Goal: Task Accomplishment & Management: Manage account settings

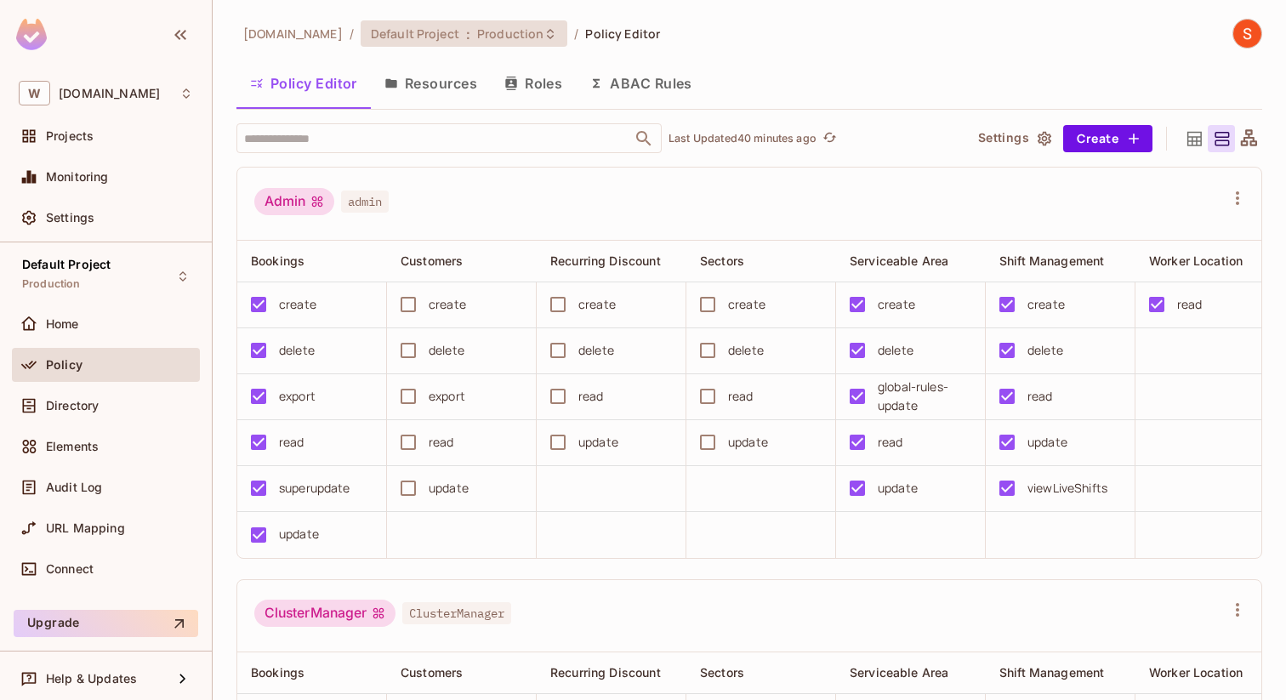
scroll to position [1, 0]
click at [519, 32] on span "Production" at bounding box center [510, 33] width 66 height 16
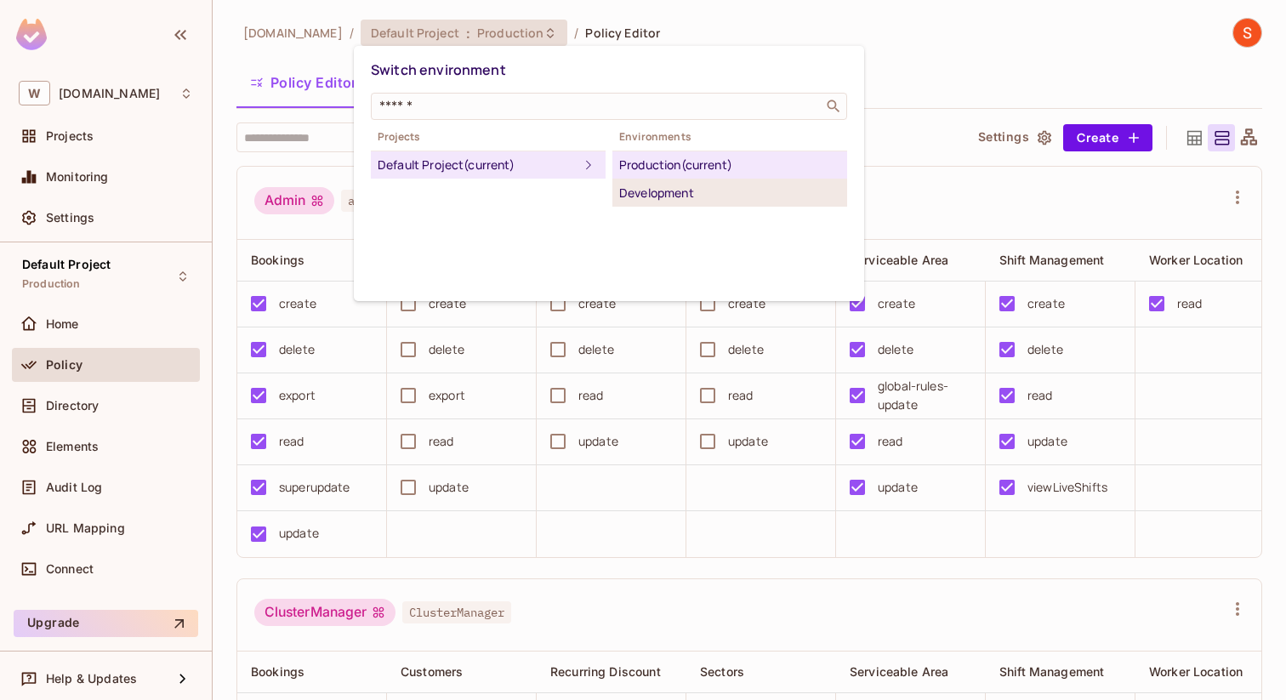
click at [627, 186] on div "Development" at bounding box center [729, 193] width 221 height 20
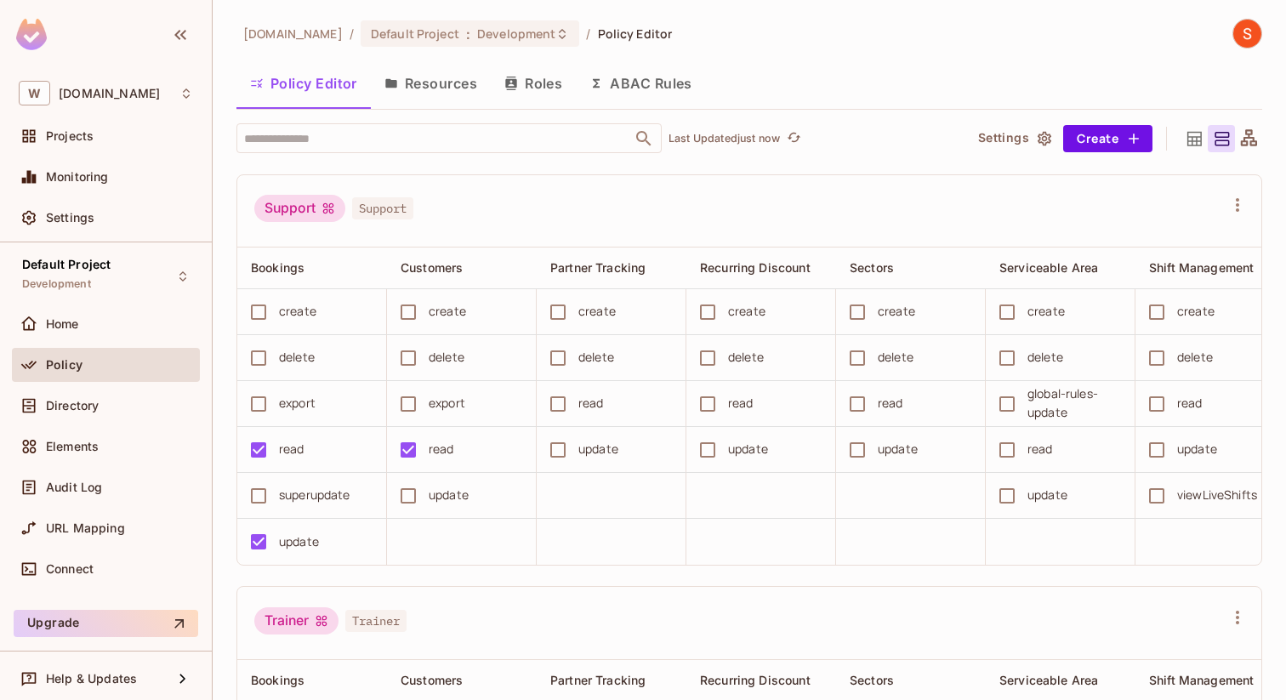
scroll to position [1548, 0]
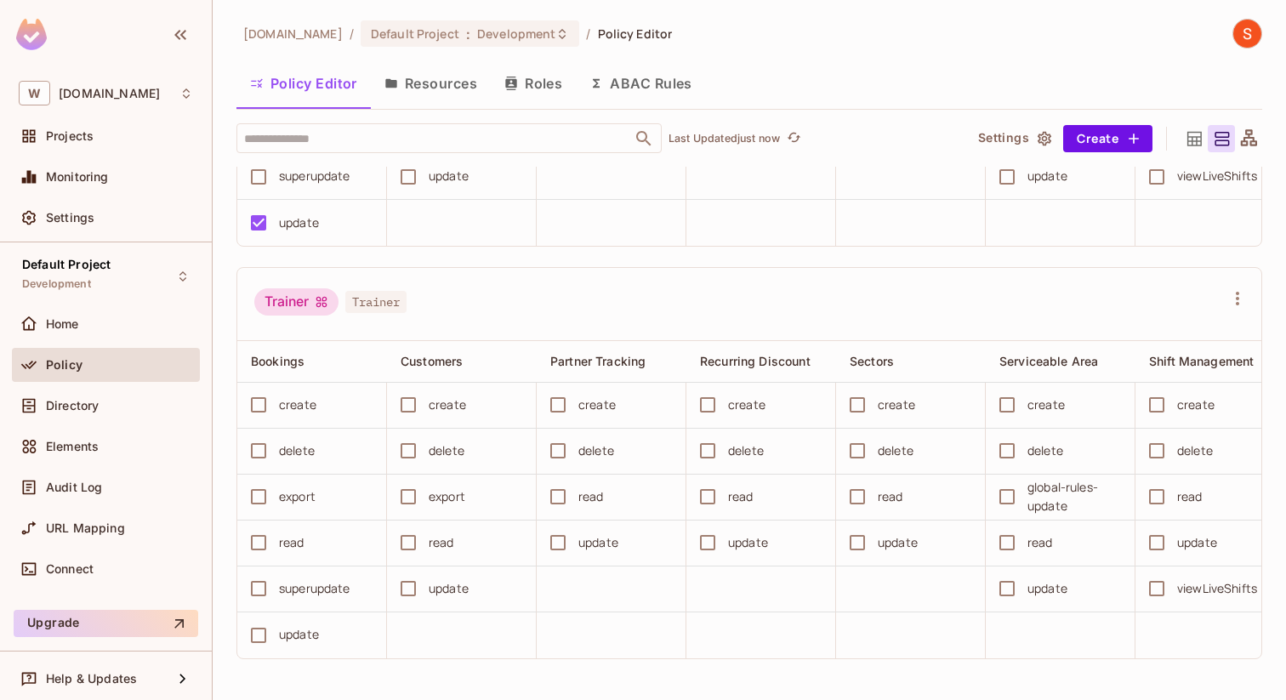
click at [550, 83] on button "Roles" at bounding box center [533, 83] width 85 height 43
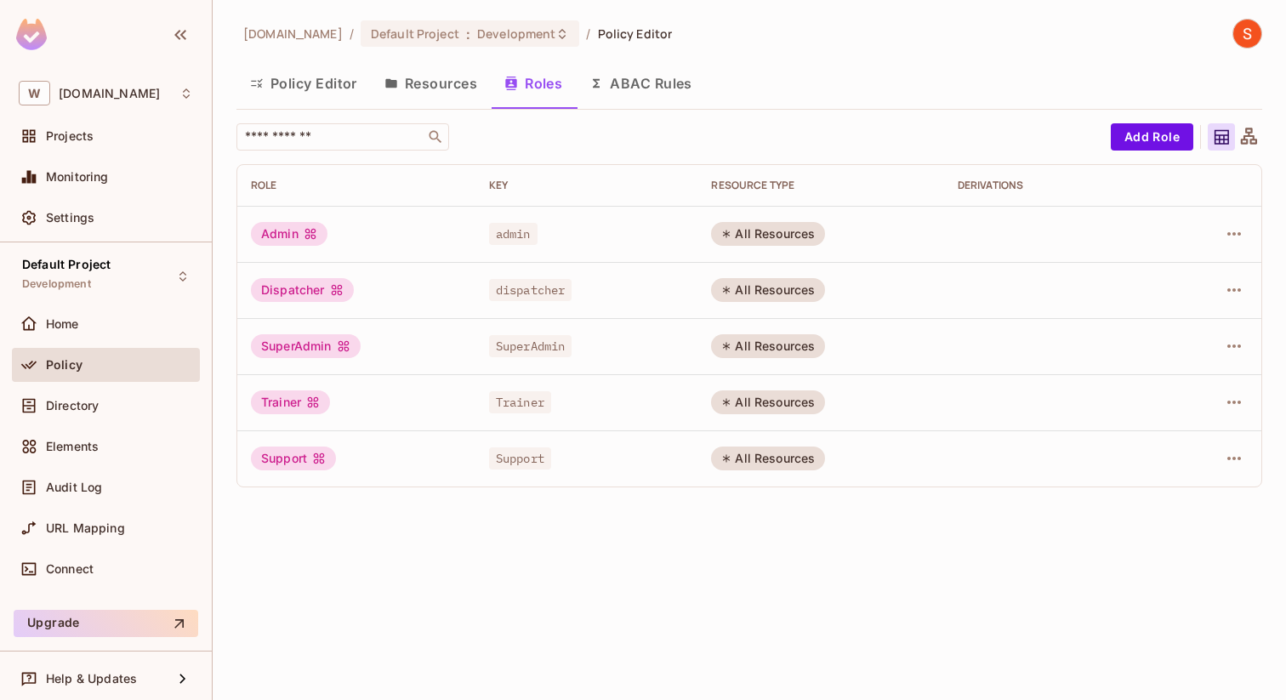
click at [430, 88] on button "Resources" at bounding box center [431, 83] width 120 height 43
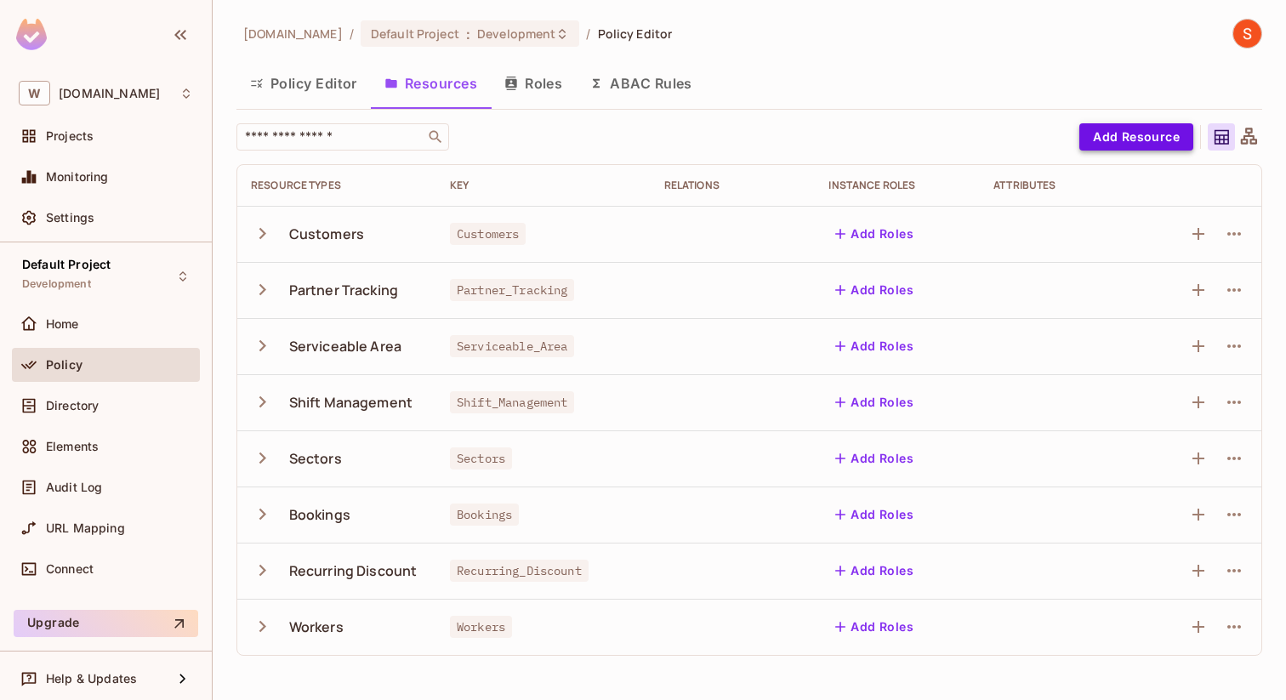
click at [1141, 141] on button "Add Resource" at bounding box center [1137, 136] width 114 height 27
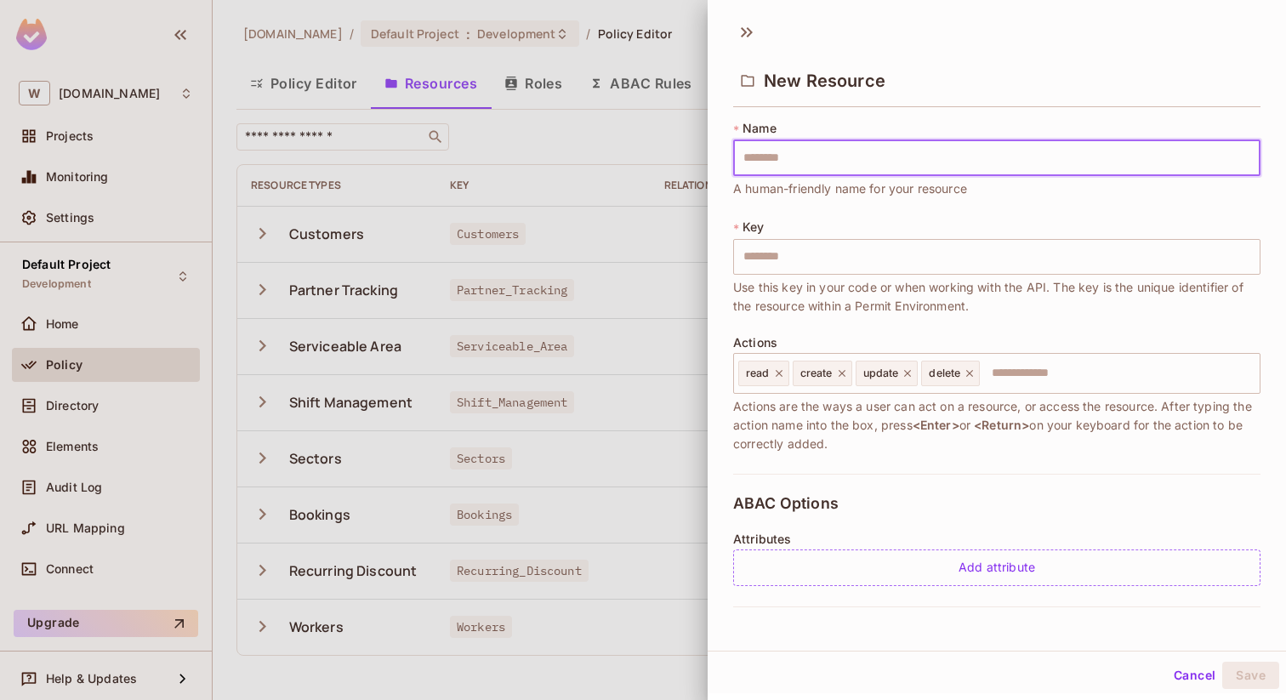
type input "*"
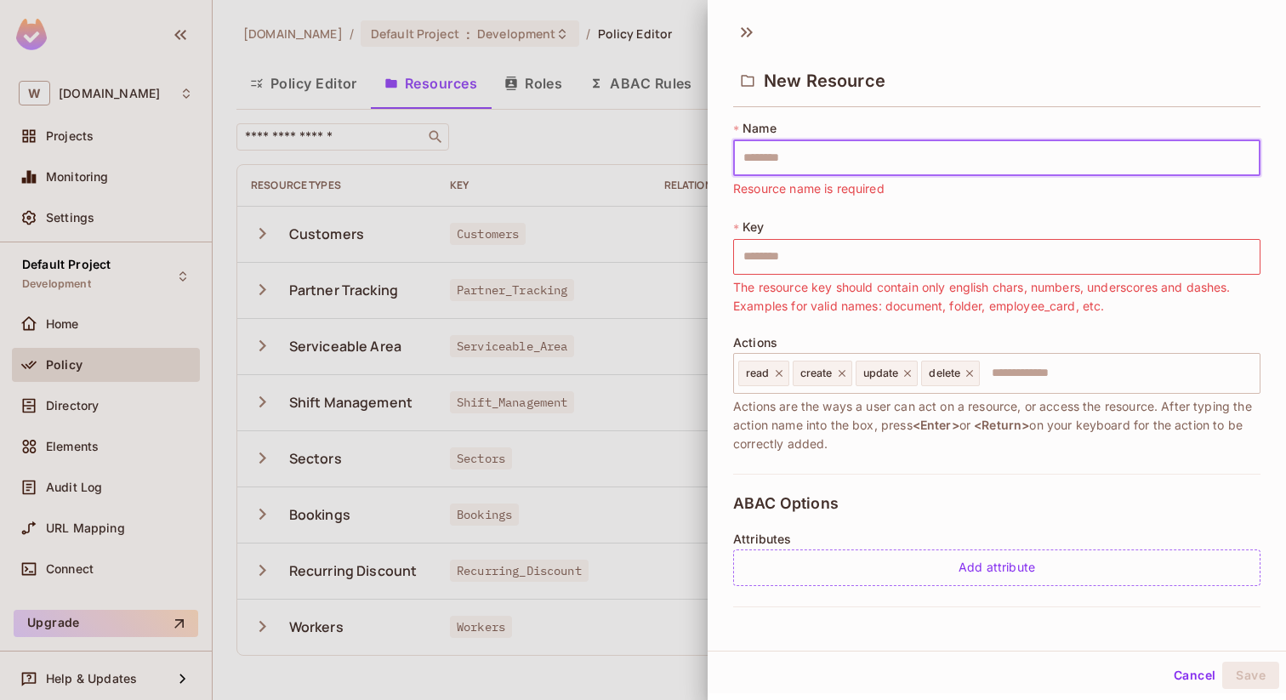
type input "*"
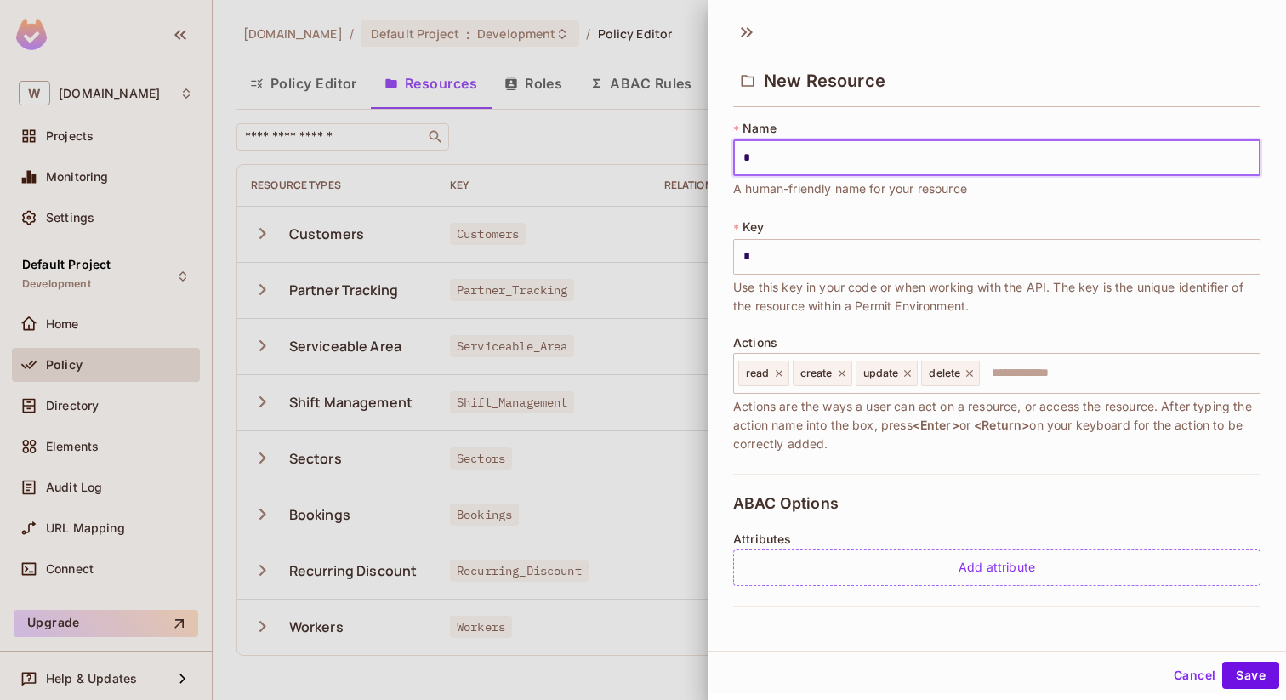
type input "**"
type input "***"
type input "****"
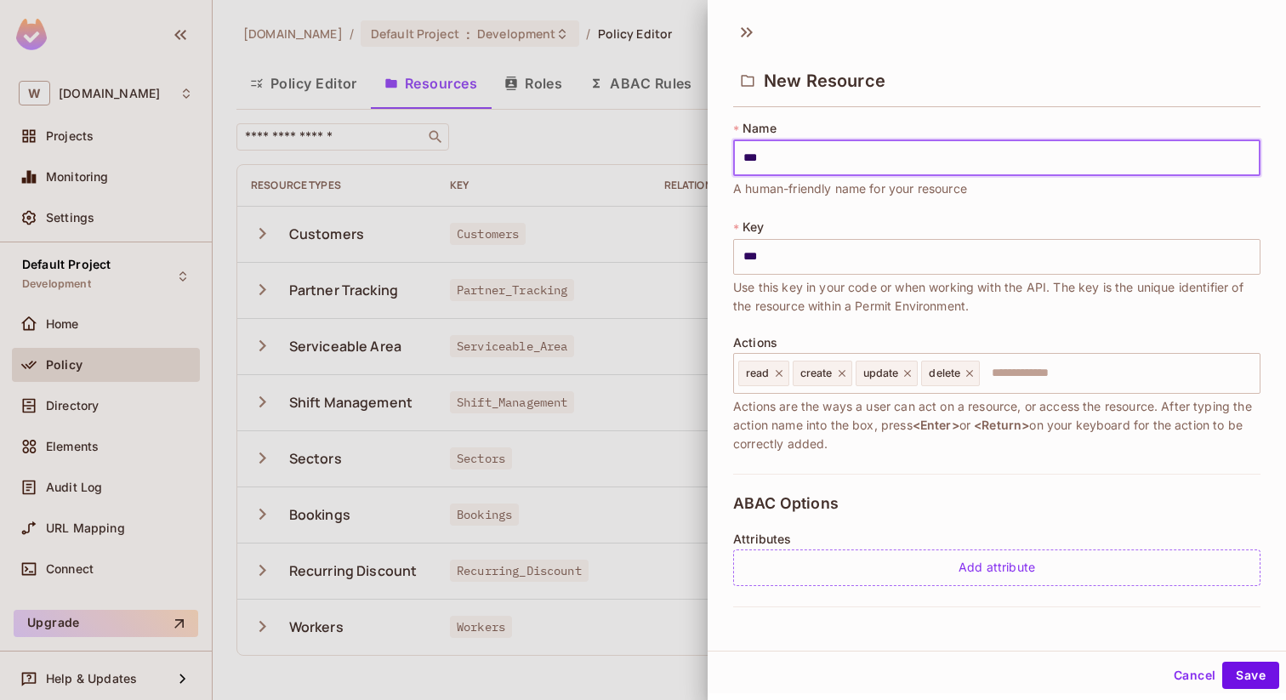
type input "****"
type input "*****"
type input "******"
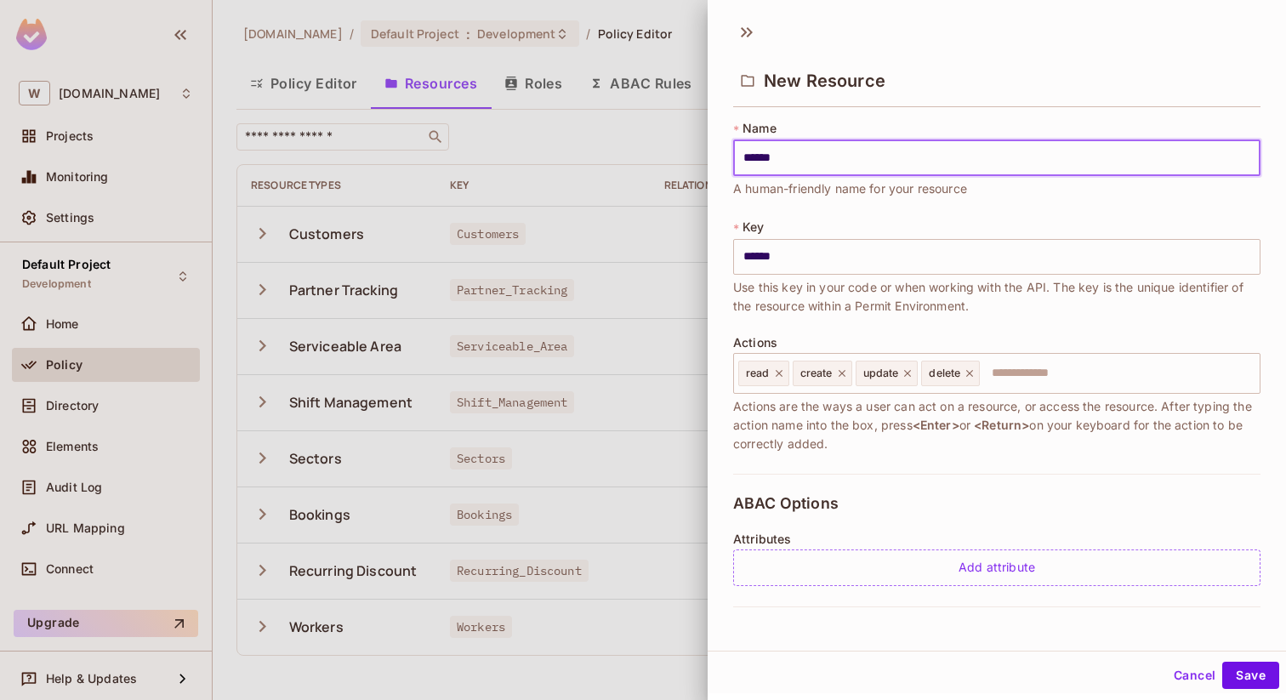
type input "**********"
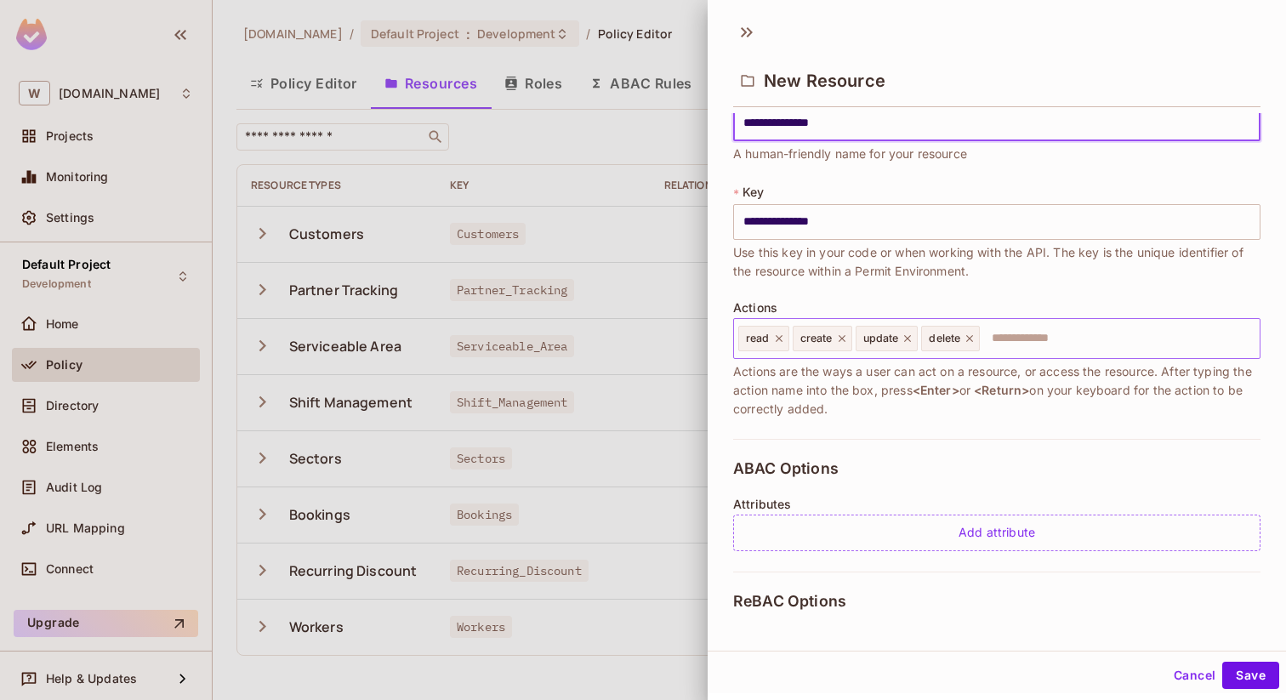
scroll to position [38, 0]
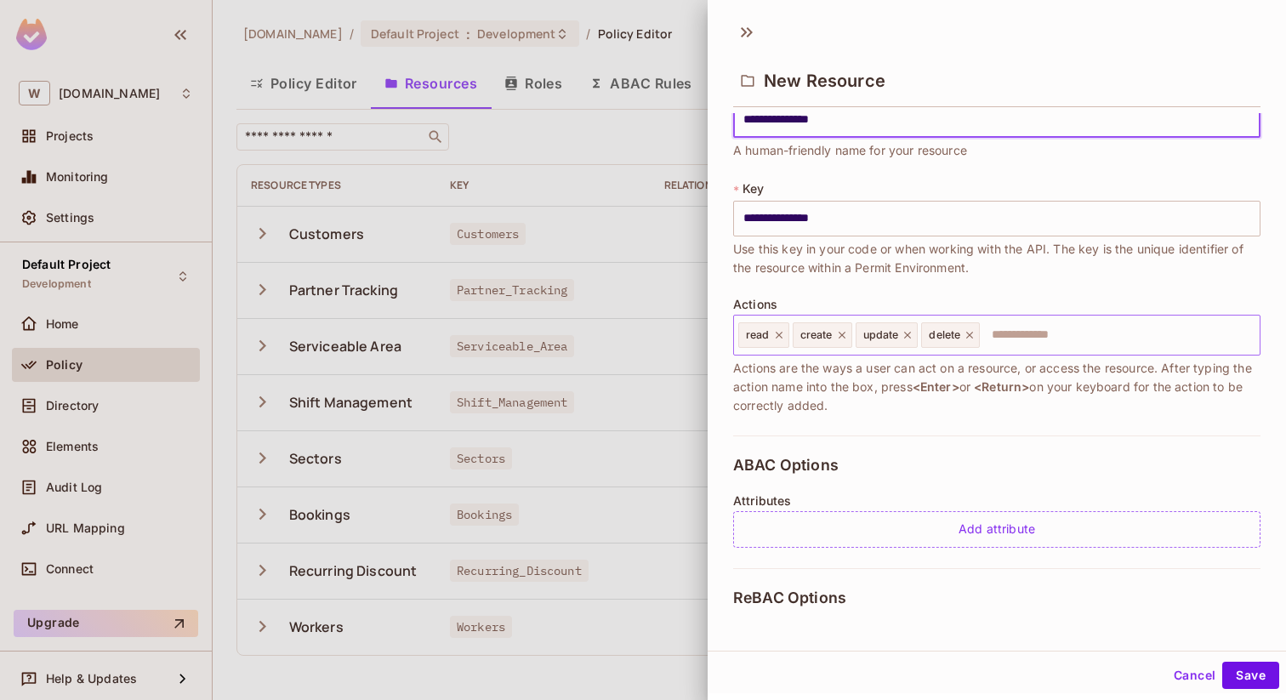
click at [842, 333] on icon at bounding box center [842, 335] width 12 height 12
click at [842, 333] on icon at bounding box center [846, 335] width 12 height 12
click at [842, 333] on icon at bounding box center [841, 335] width 12 height 12
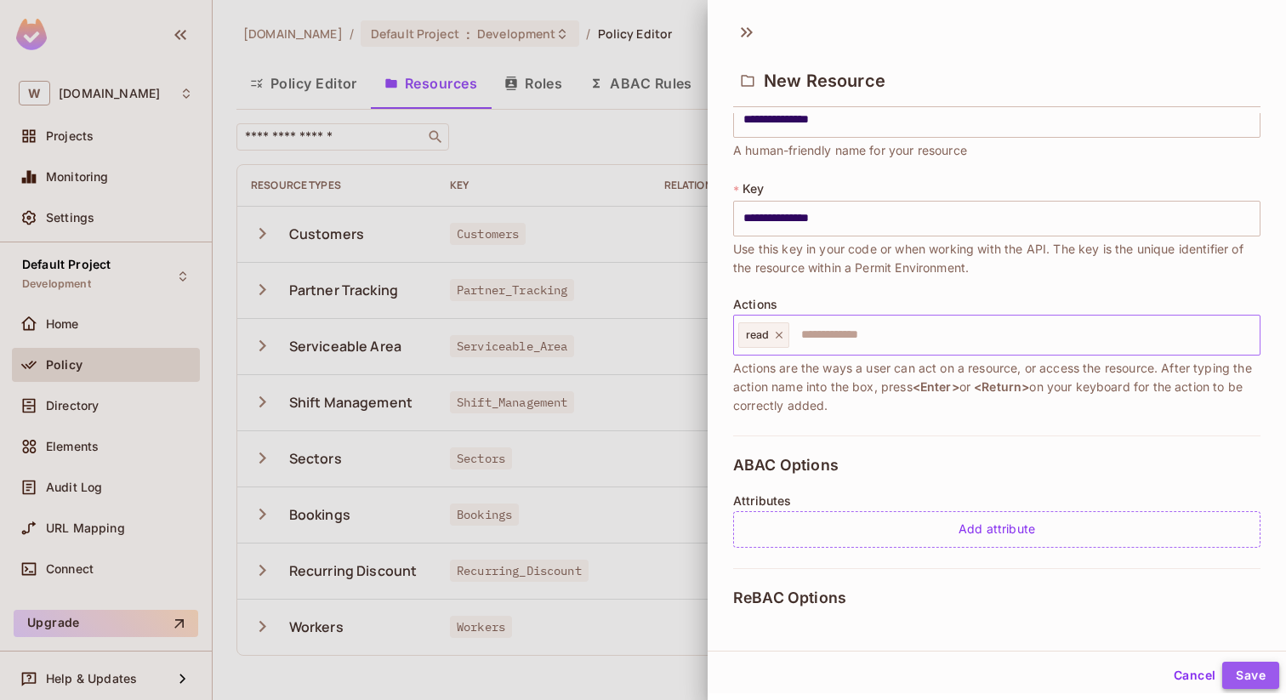
click at [1253, 670] on button "Save" at bounding box center [1251, 675] width 57 height 27
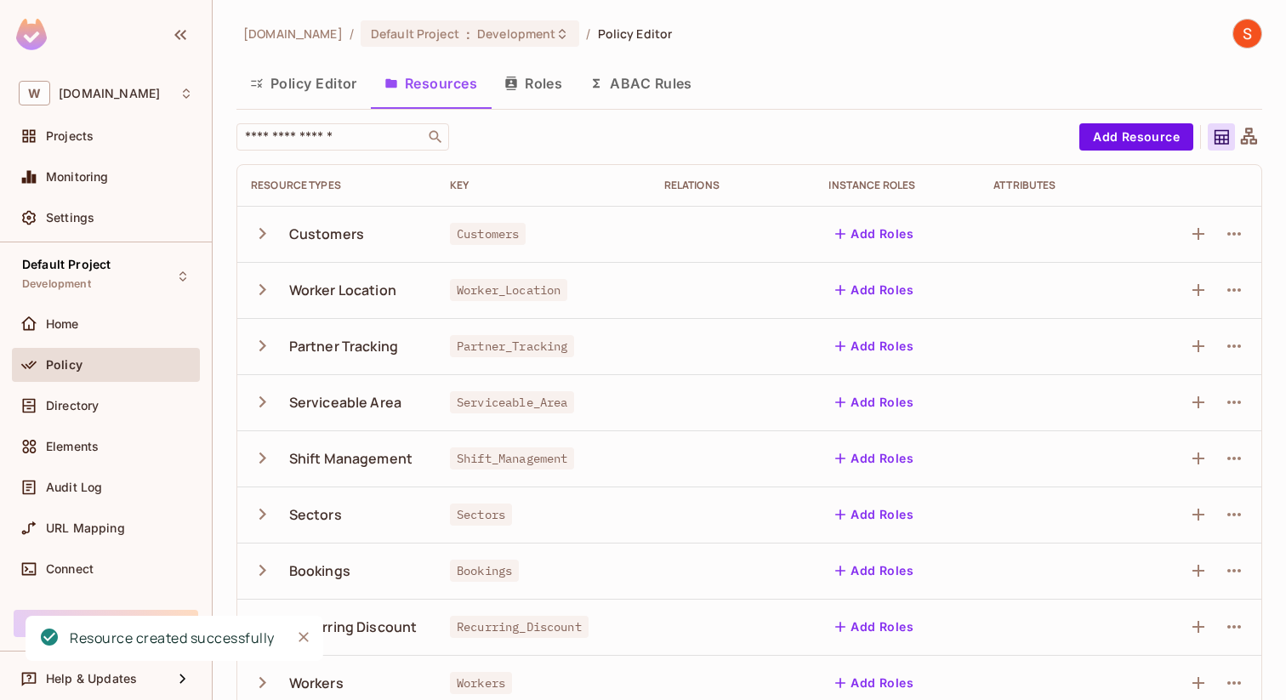
scroll to position [26, 0]
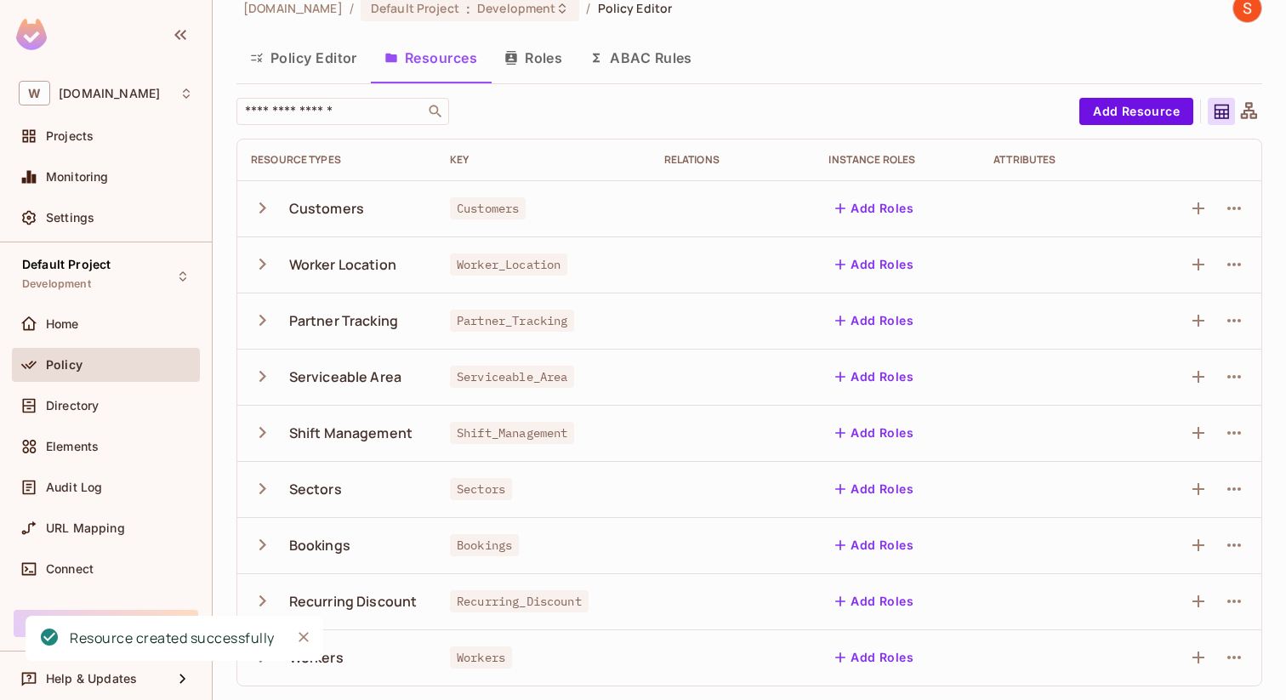
click at [271, 214] on icon "button" at bounding box center [262, 208] width 23 height 23
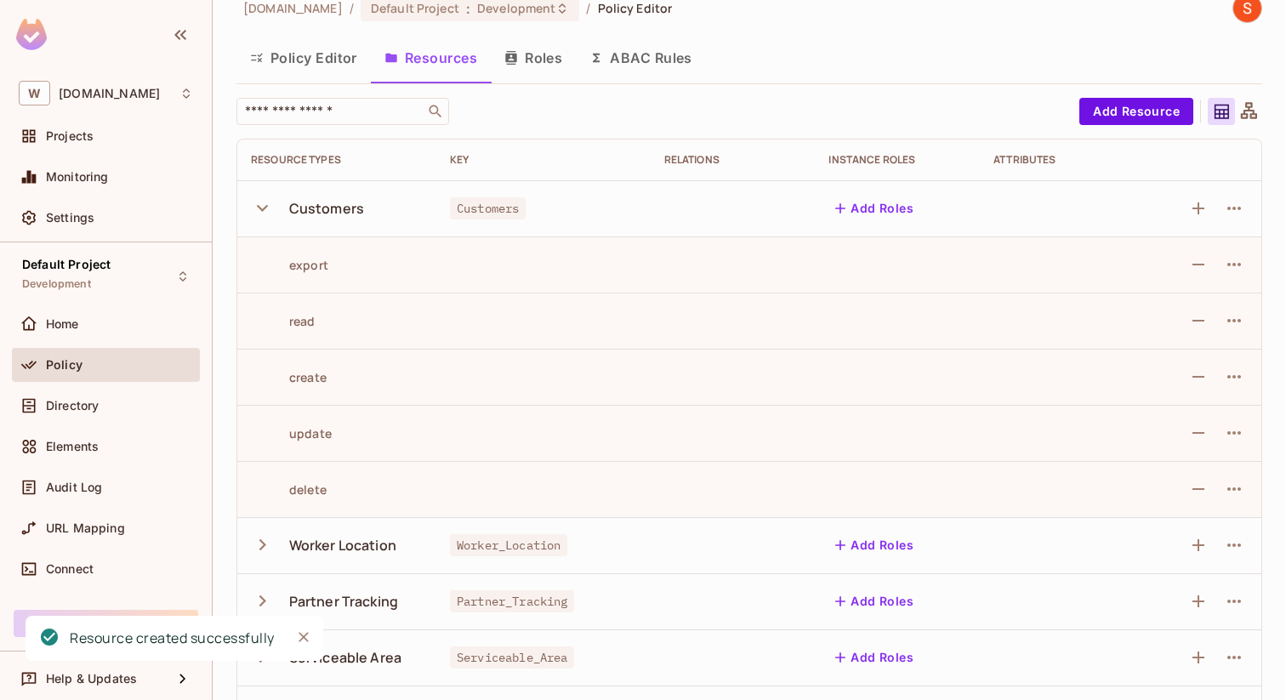
click at [271, 214] on icon "button" at bounding box center [262, 208] width 23 height 23
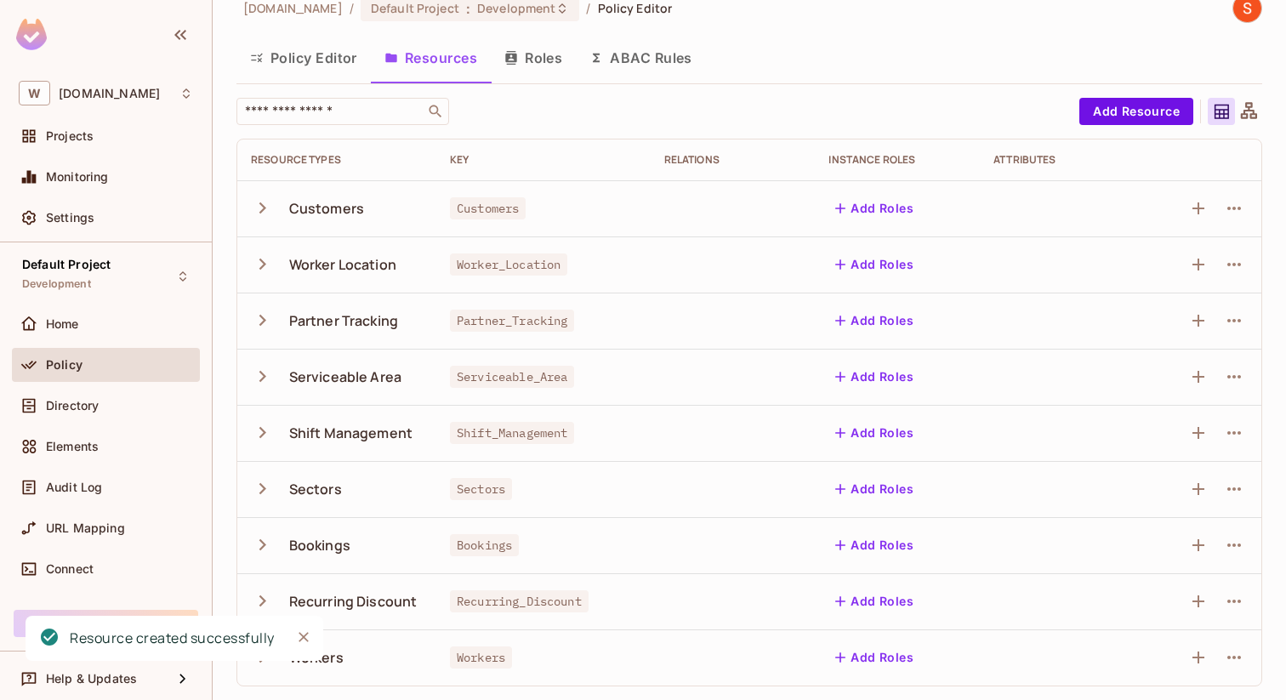
click at [544, 54] on button "Roles" at bounding box center [533, 58] width 85 height 43
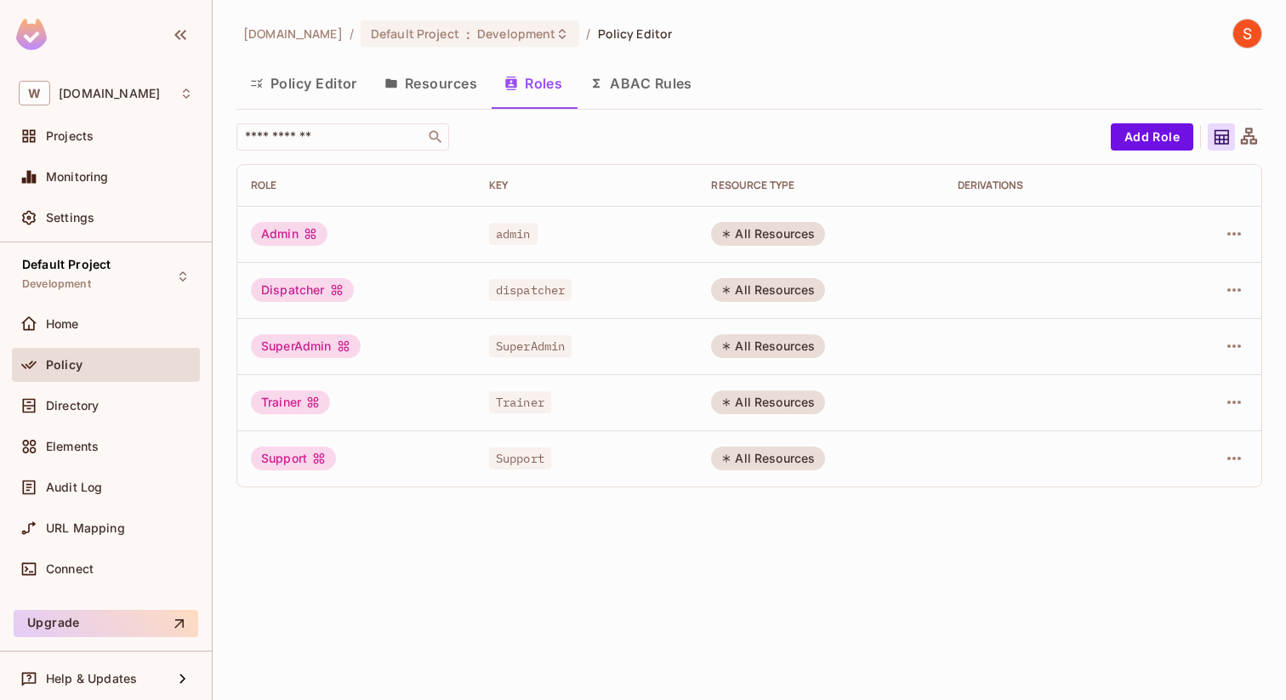
click at [280, 95] on button "Policy Editor" at bounding box center [304, 83] width 134 height 43
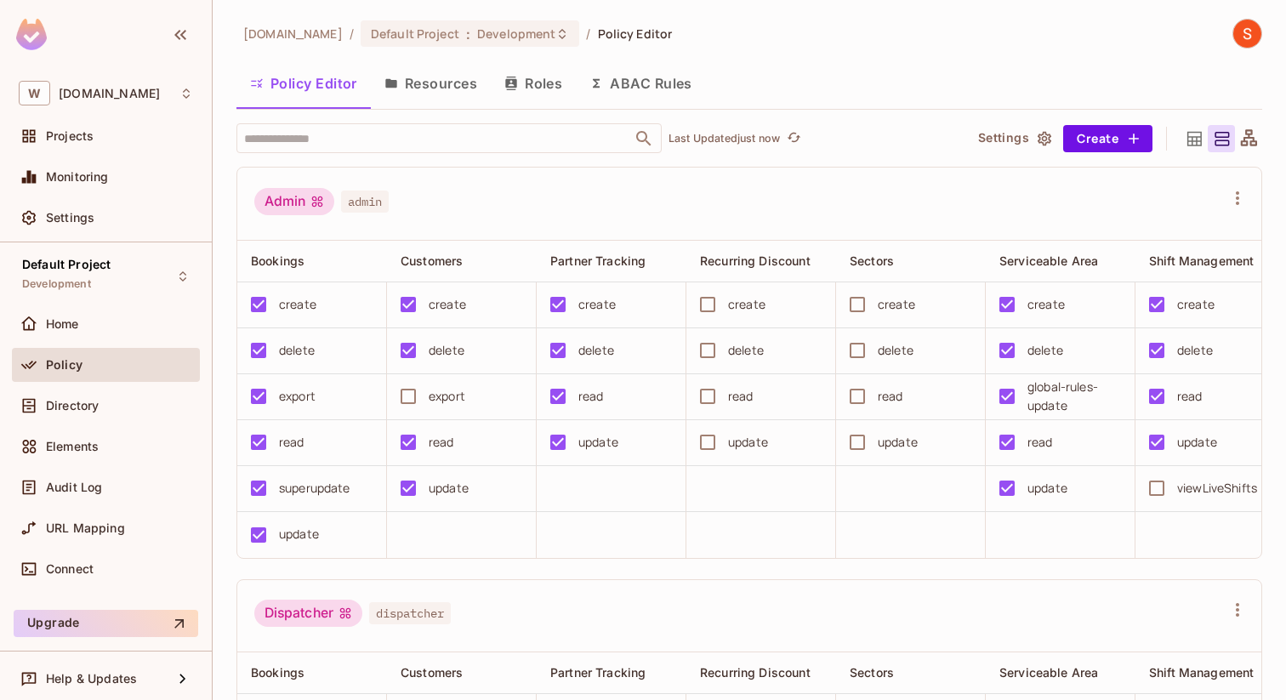
scroll to position [0, 35]
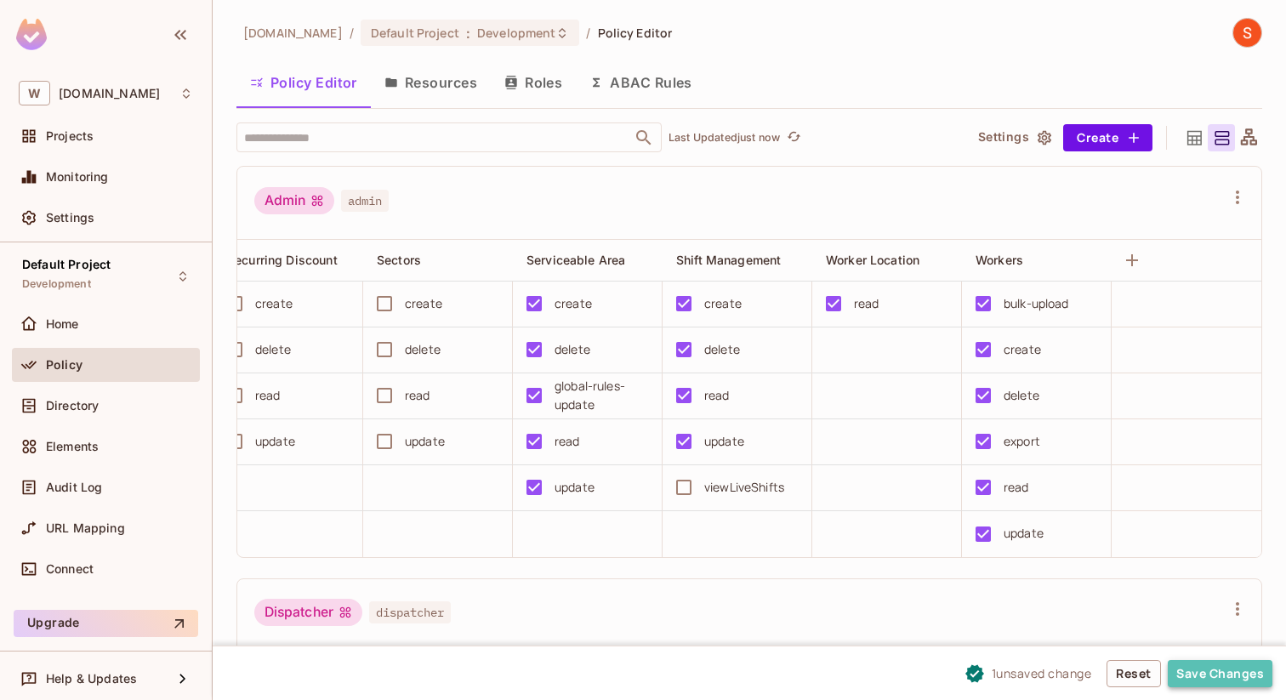
click at [1179, 664] on button "Save Changes" at bounding box center [1220, 673] width 105 height 27
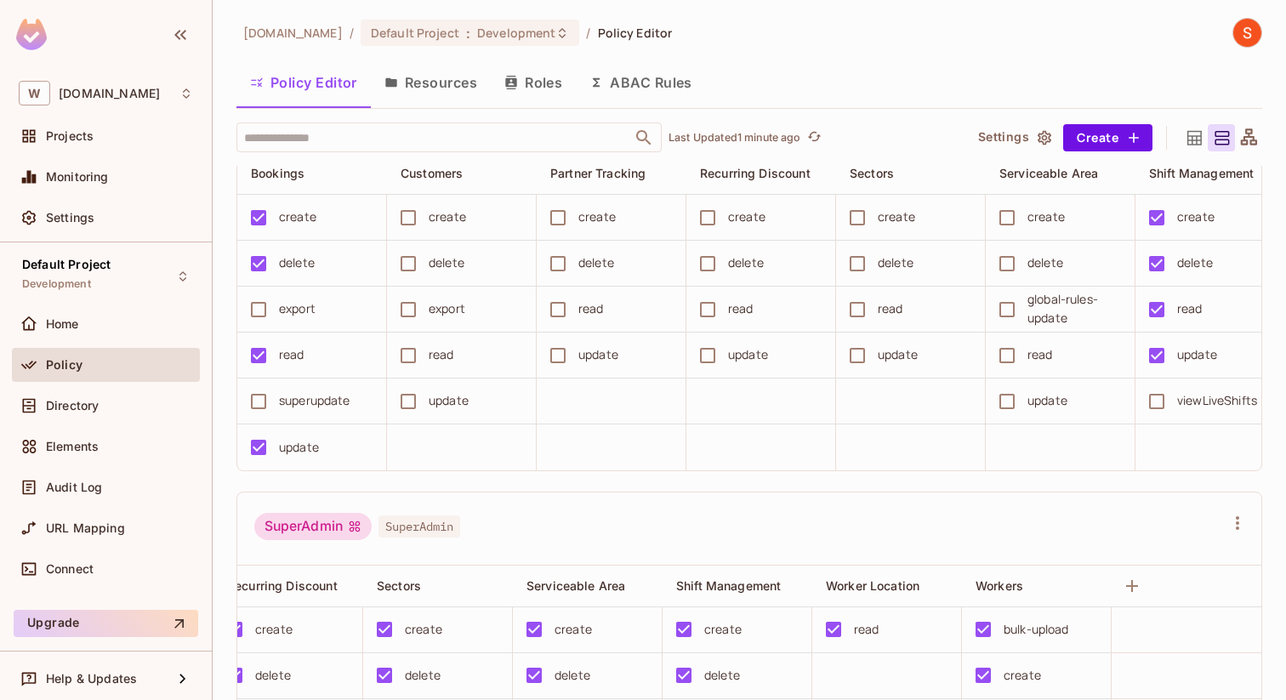
scroll to position [494, 0]
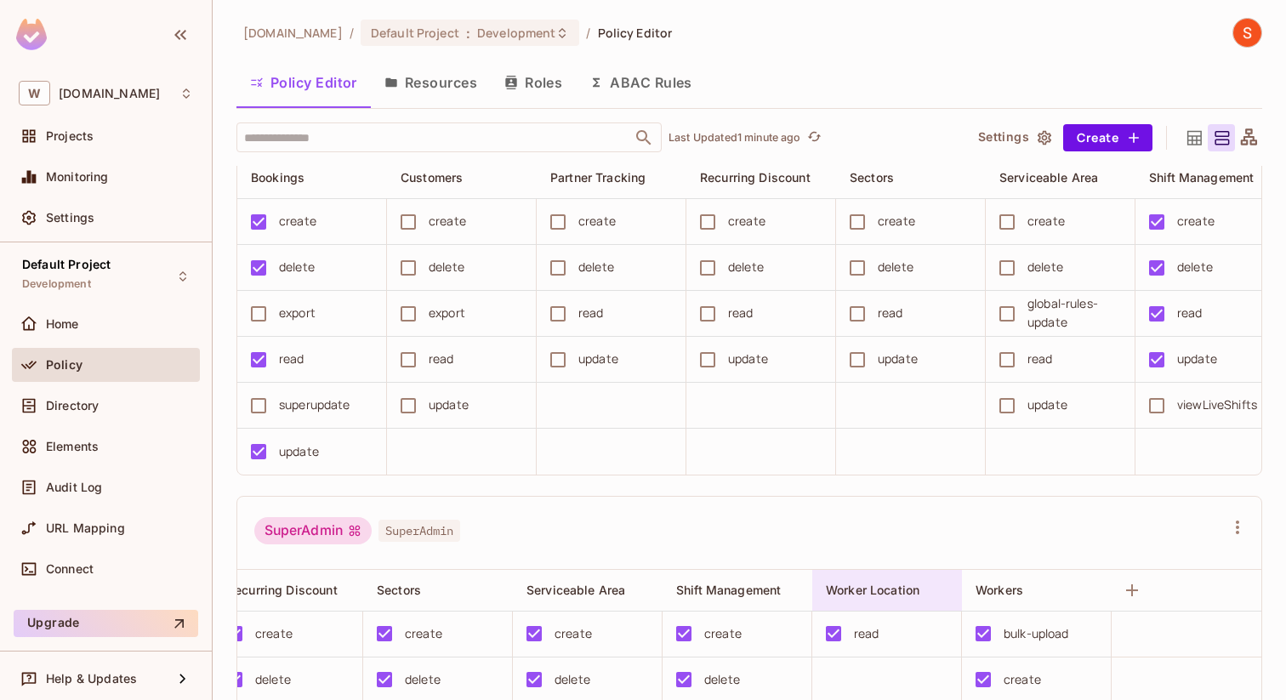
click at [884, 596] on span "Worker Location" at bounding box center [873, 590] width 94 height 14
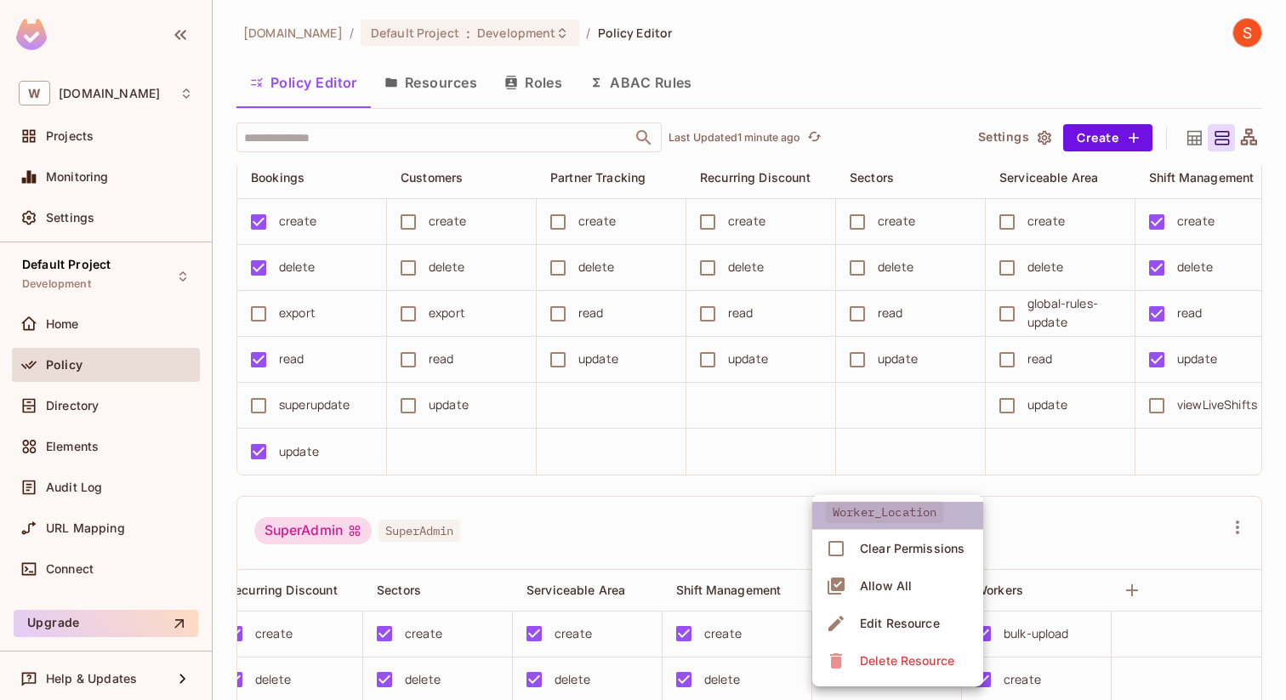
click at [900, 516] on span "Worker_Location" at bounding box center [884, 512] width 117 height 22
drag, startPoint x: 941, startPoint y: 510, endPoint x: 856, endPoint y: 513, distance: 85.1
click at [856, 513] on span "Worker_Location" at bounding box center [884, 512] width 117 height 22
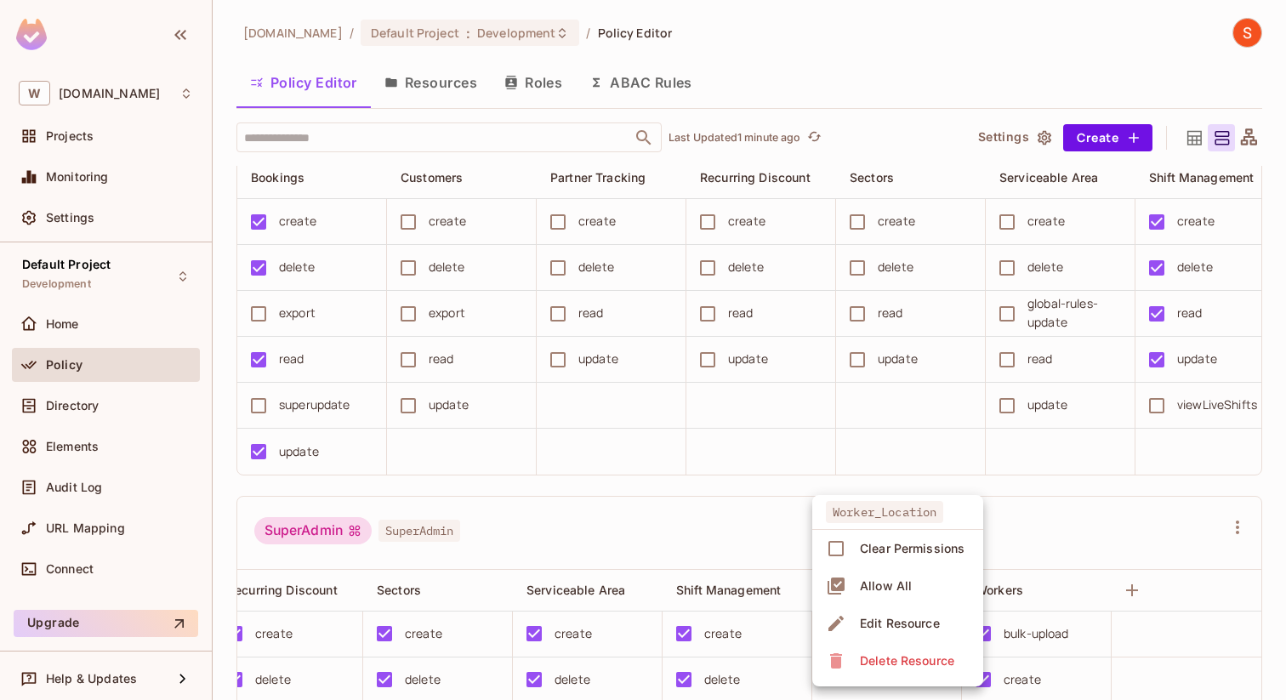
click at [708, 463] on div at bounding box center [643, 350] width 1286 height 700
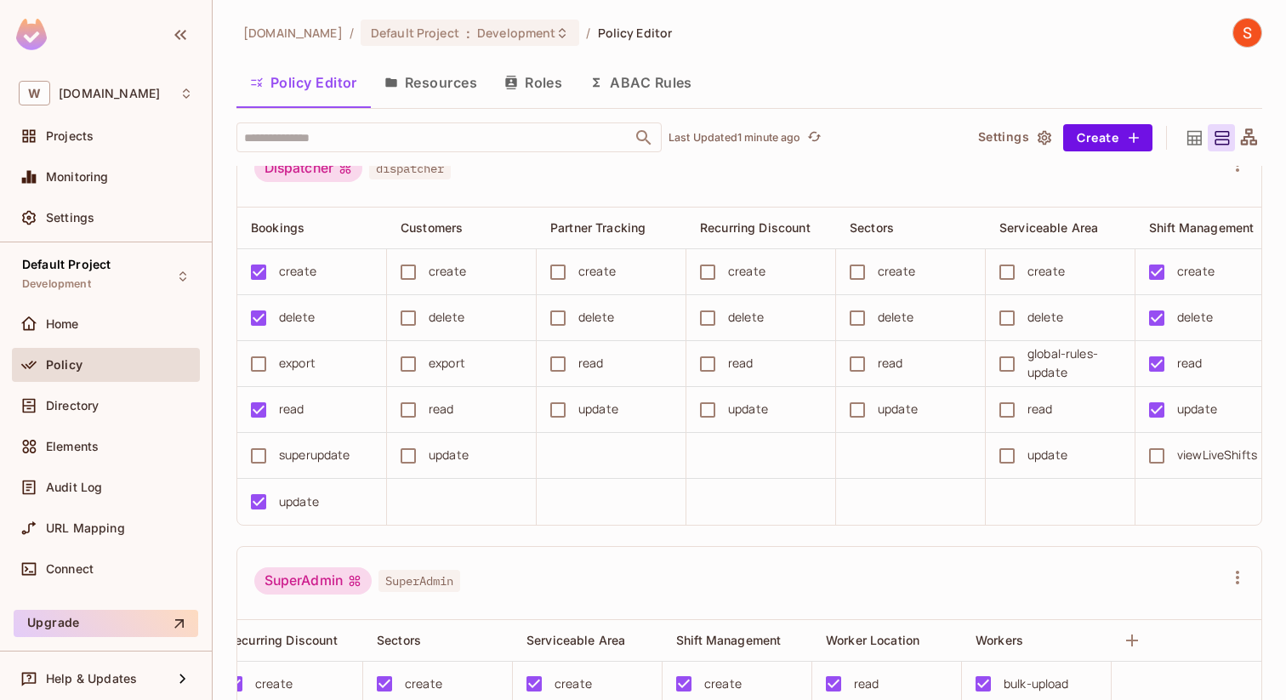
scroll to position [0, 0]
click at [150, 333] on div "Home" at bounding box center [106, 324] width 188 height 34
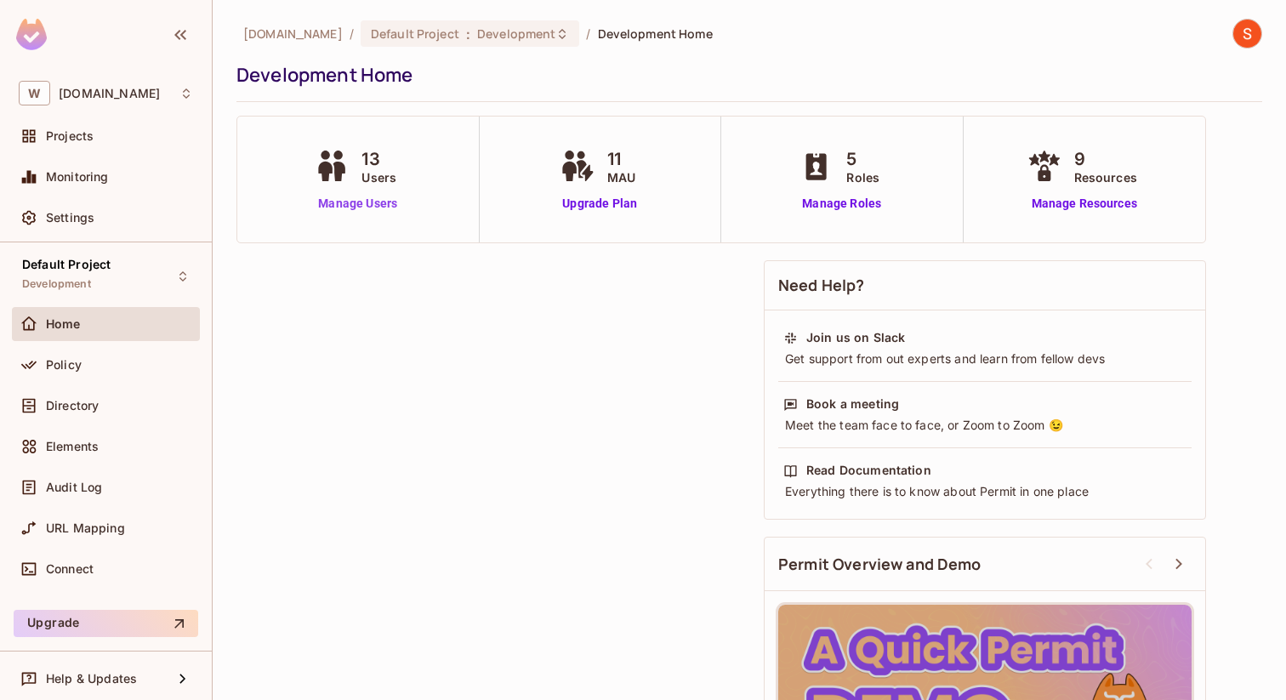
click at [370, 206] on link "Manage Users" at bounding box center [358, 204] width 94 height 18
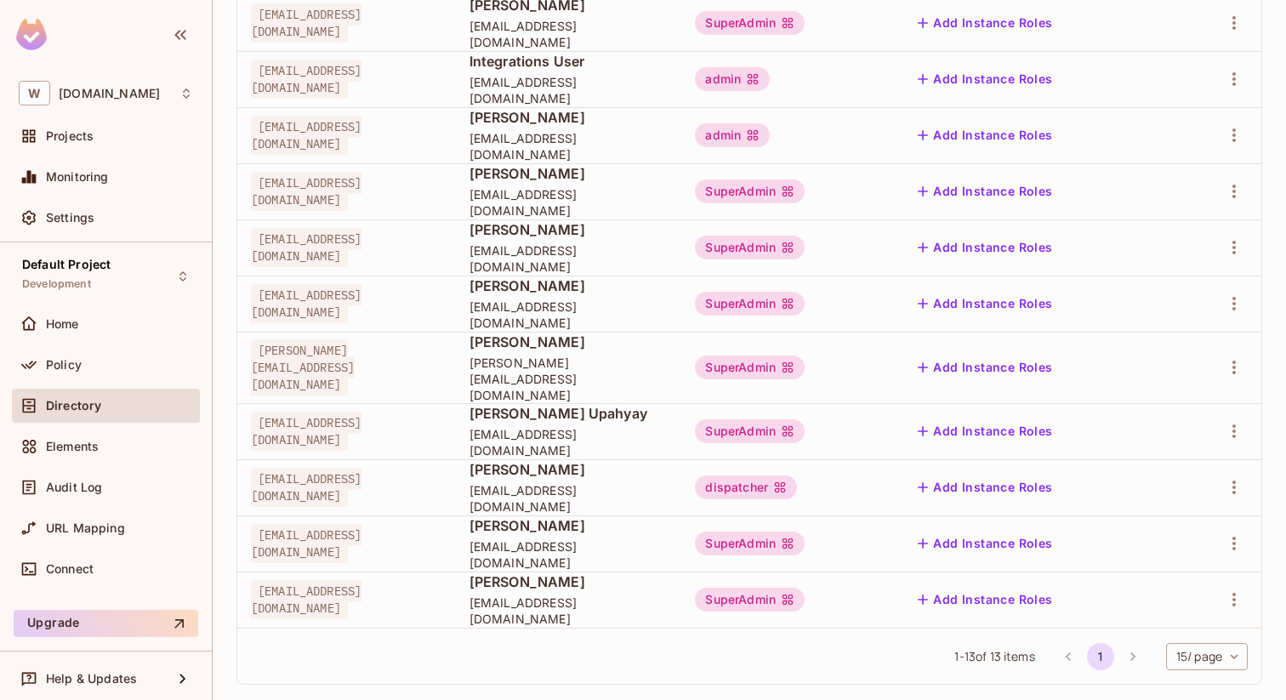
scroll to position [376, 0]
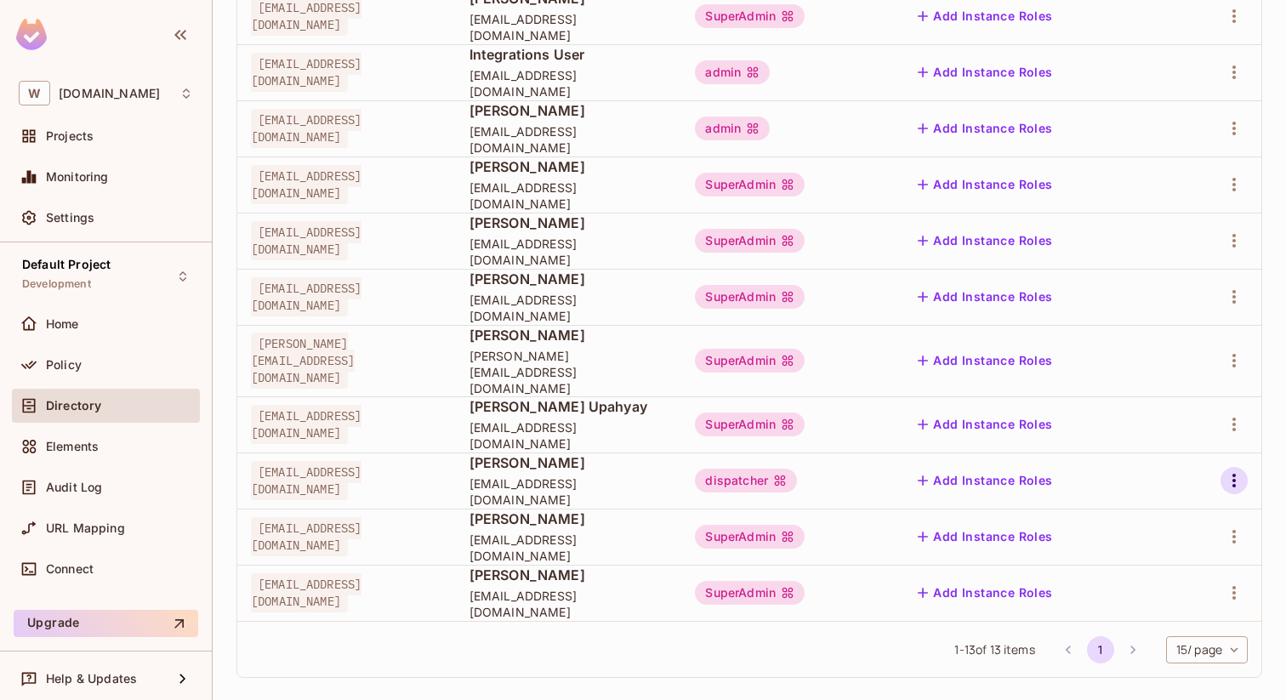
click at [1226, 470] on icon "button" at bounding box center [1234, 480] width 20 height 20
click at [1135, 515] on span "Edit" at bounding box center [1144, 504] width 33 height 27
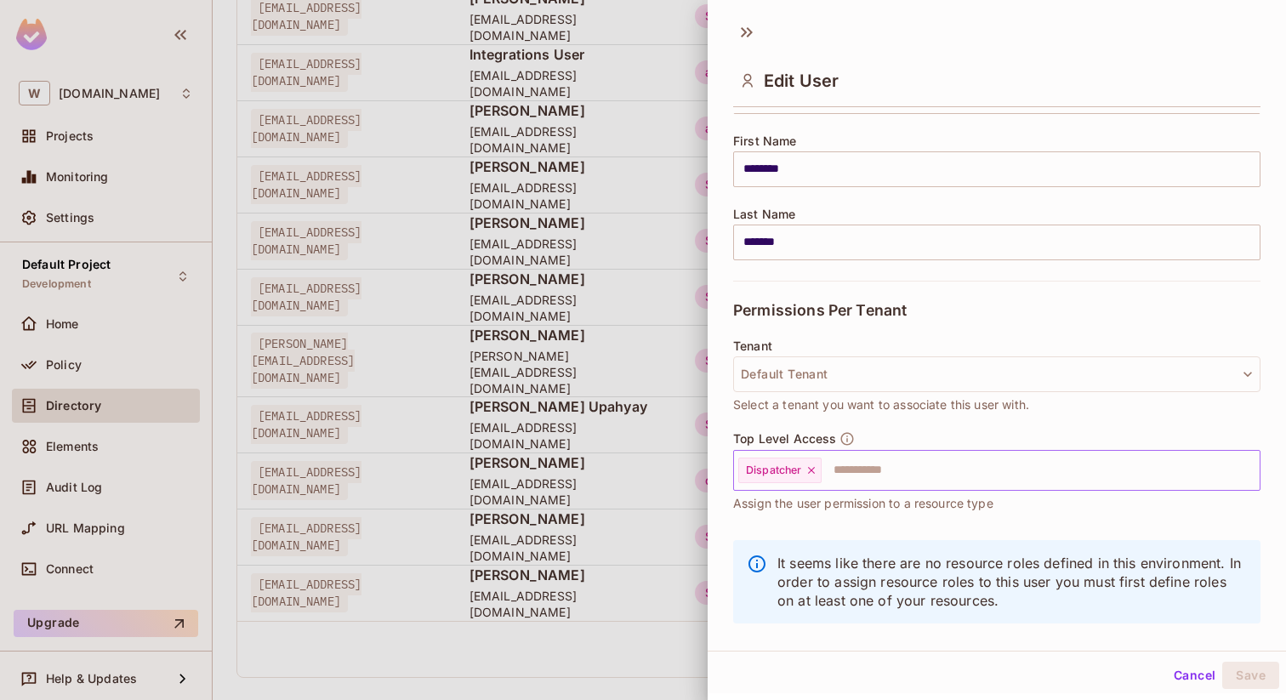
scroll to position [215, 0]
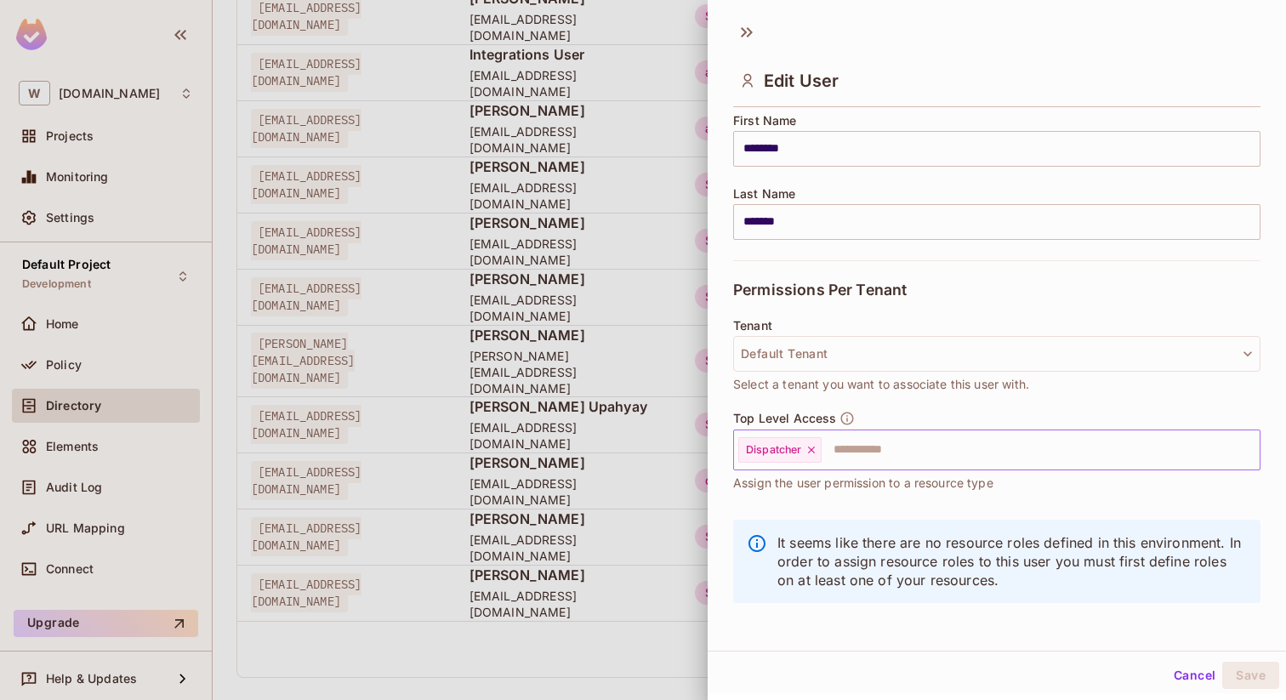
click at [813, 450] on icon at bounding box center [812, 450] width 12 height 12
click at [799, 454] on input "text" at bounding box center [982, 450] width 491 height 34
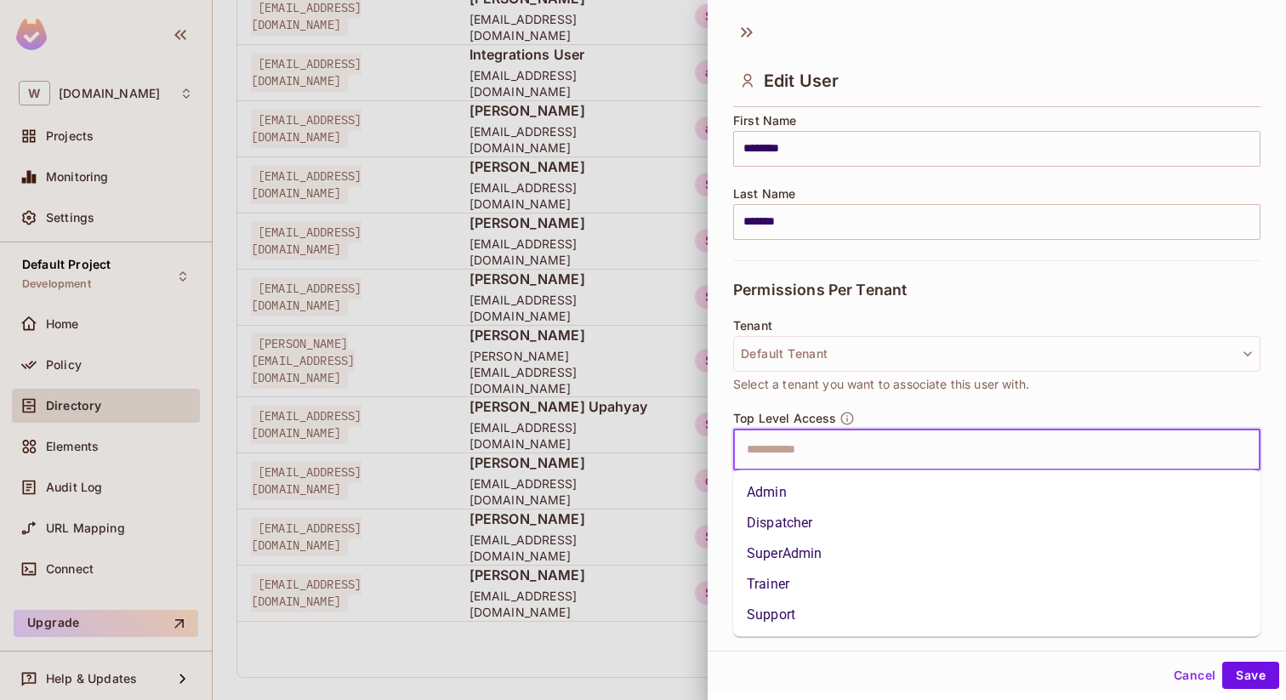
click at [789, 483] on li "Admin" at bounding box center [996, 492] width 527 height 31
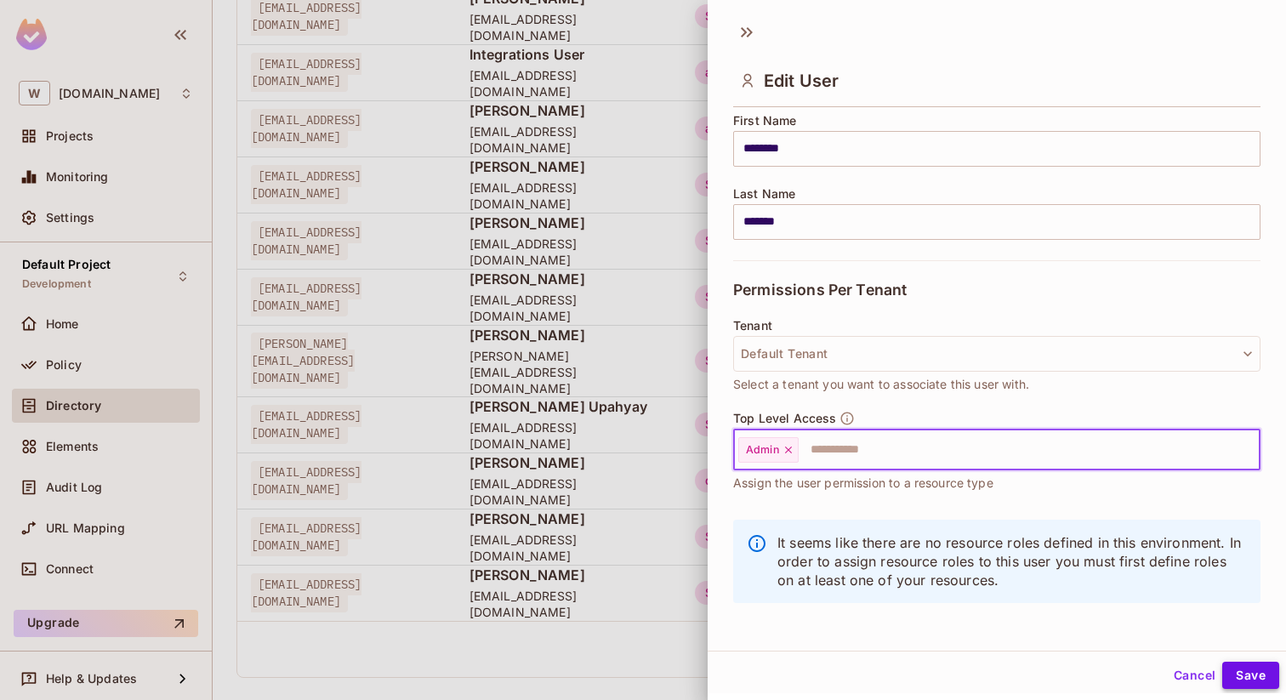
click at [1229, 679] on button "Save" at bounding box center [1251, 675] width 57 height 27
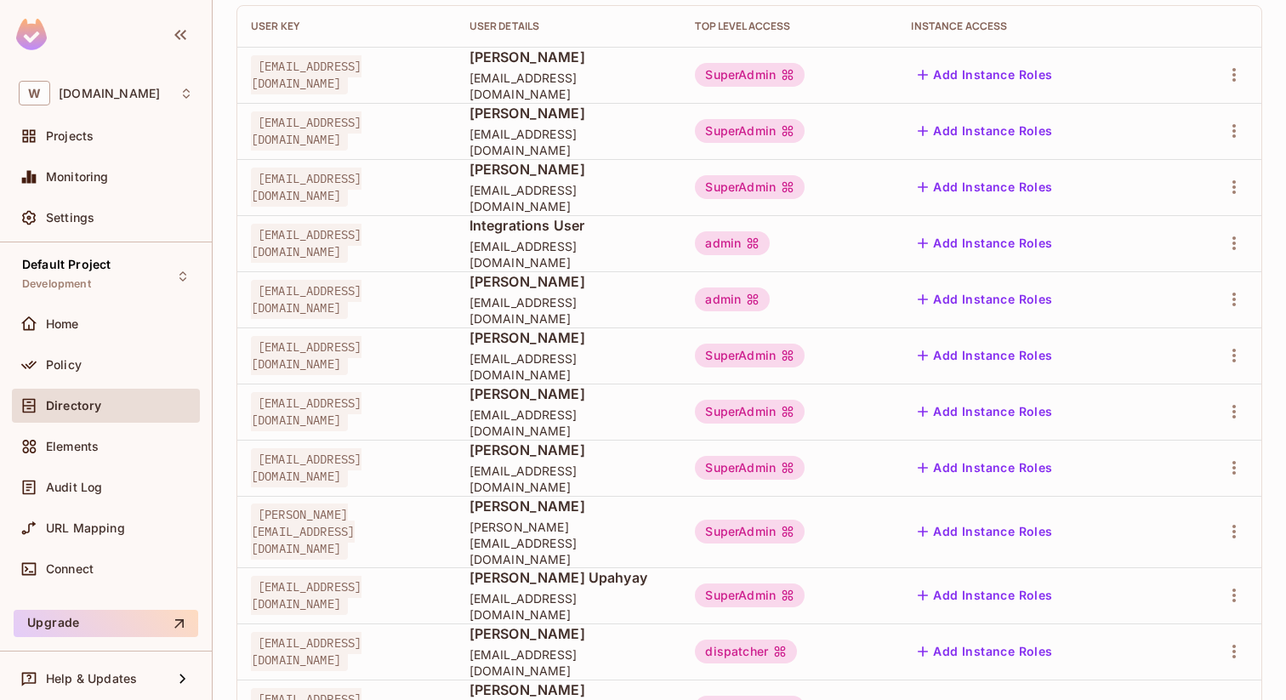
scroll to position [376, 0]
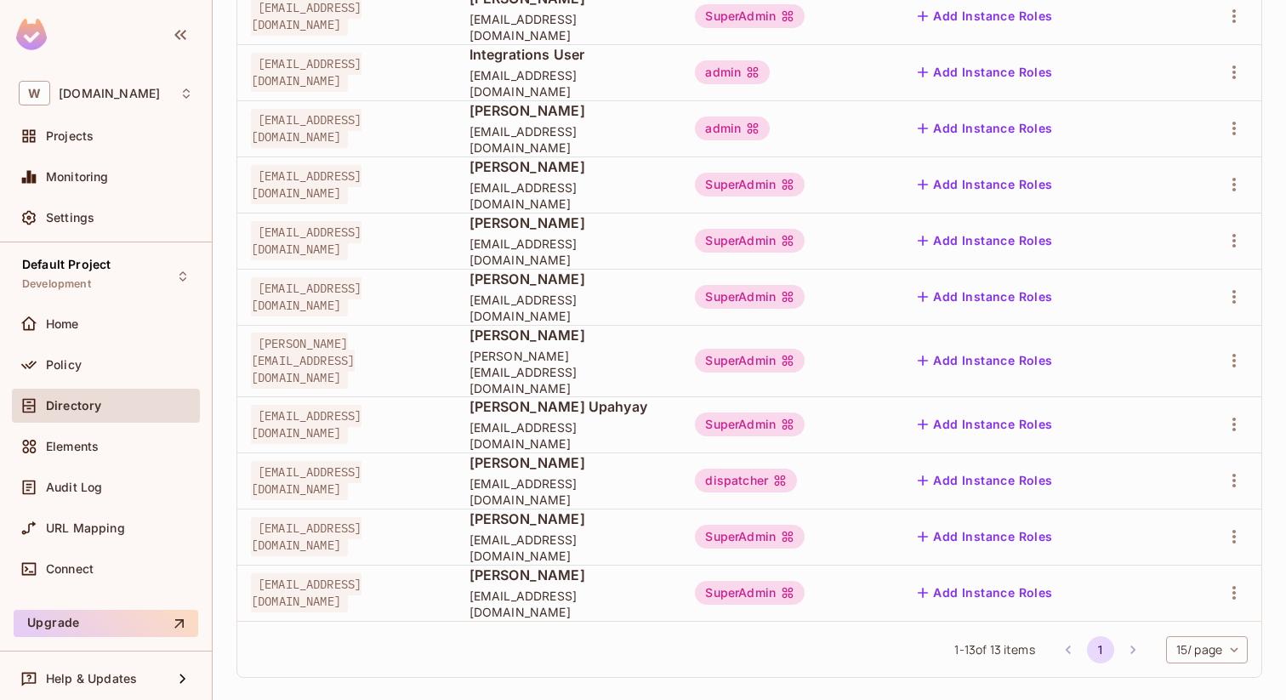
click at [797, 469] on div "dispatcher" at bounding box center [746, 481] width 102 height 24
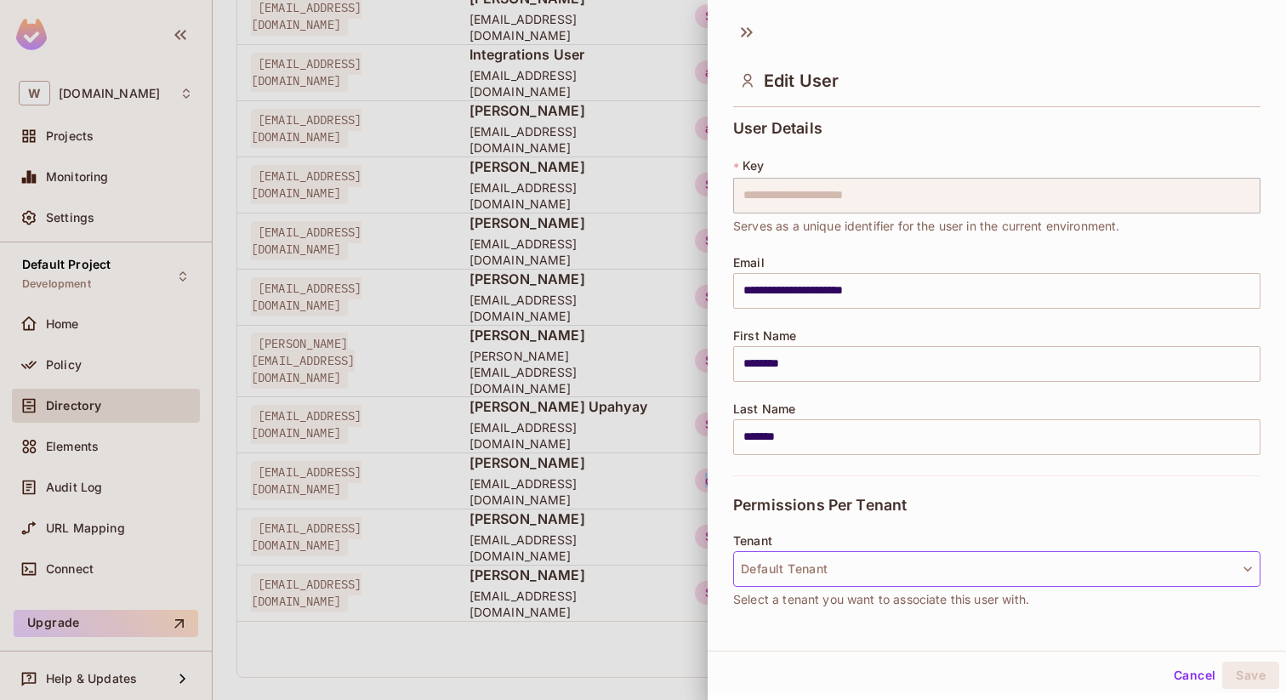
scroll to position [219, 0]
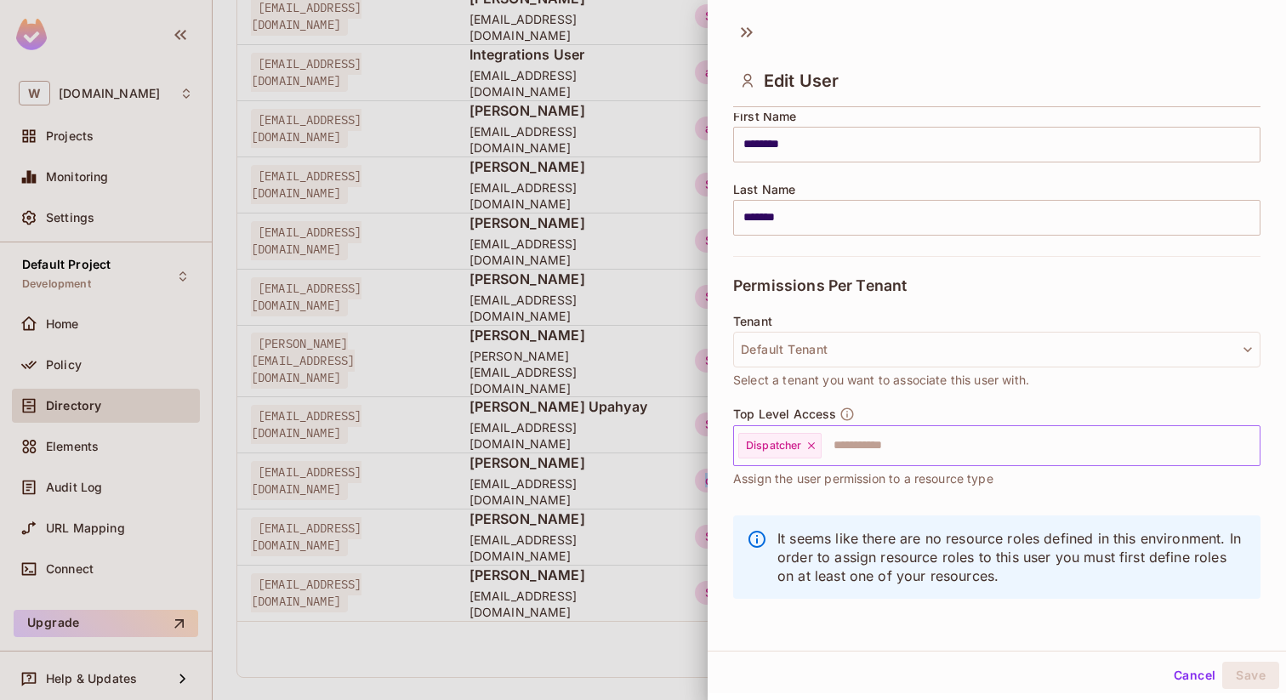
click at [811, 449] on icon at bounding box center [812, 446] width 12 height 12
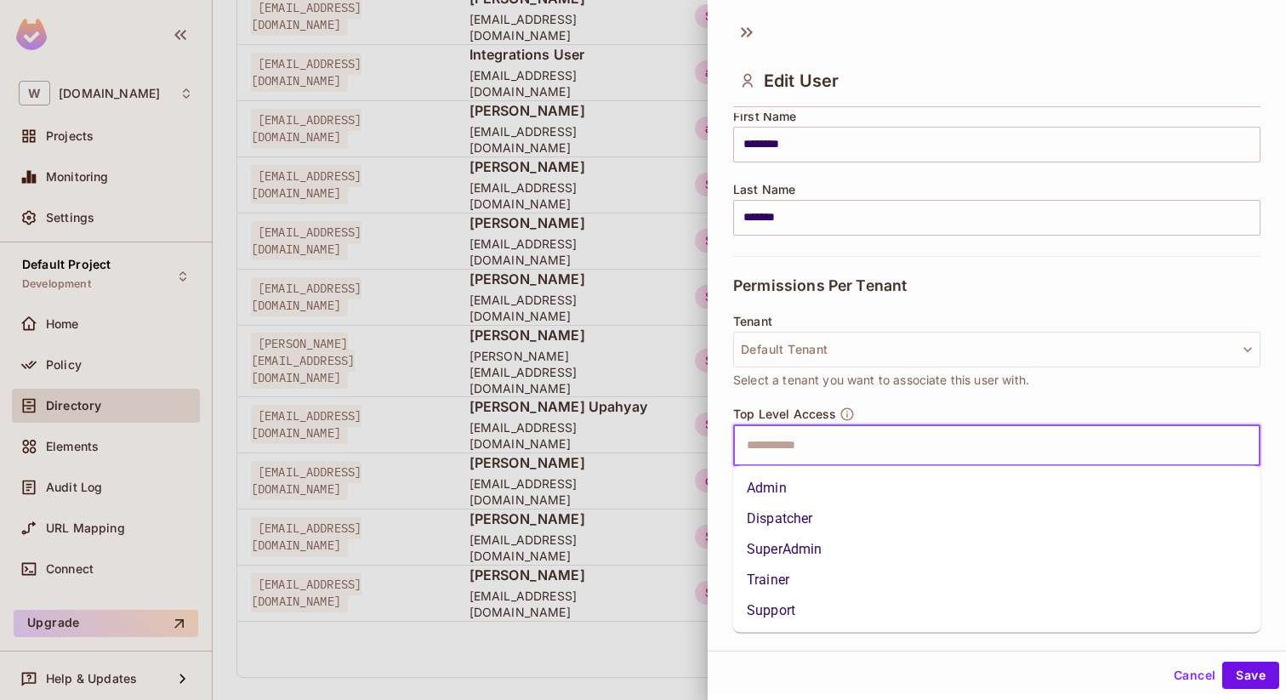
click at [807, 449] on input "text" at bounding box center [982, 446] width 491 height 34
click at [812, 489] on li "Admin" at bounding box center [996, 488] width 527 height 31
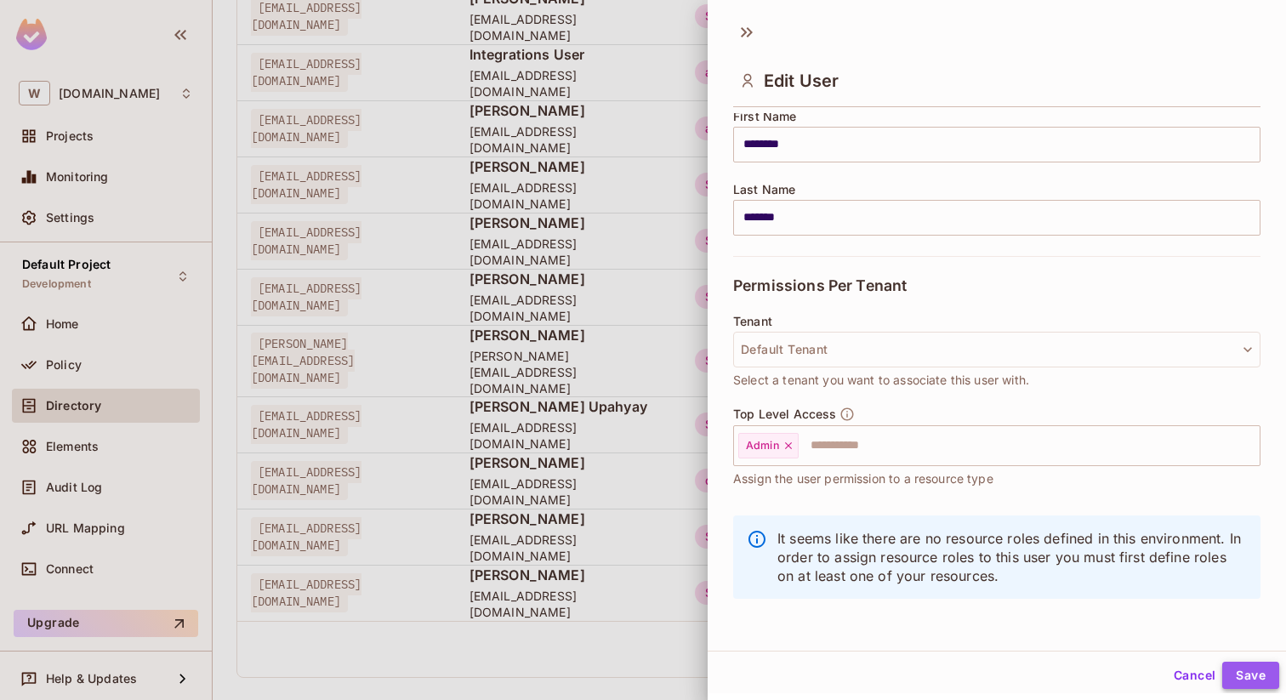
click at [1261, 675] on button "Save" at bounding box center [1251, 675] width 57 height 27
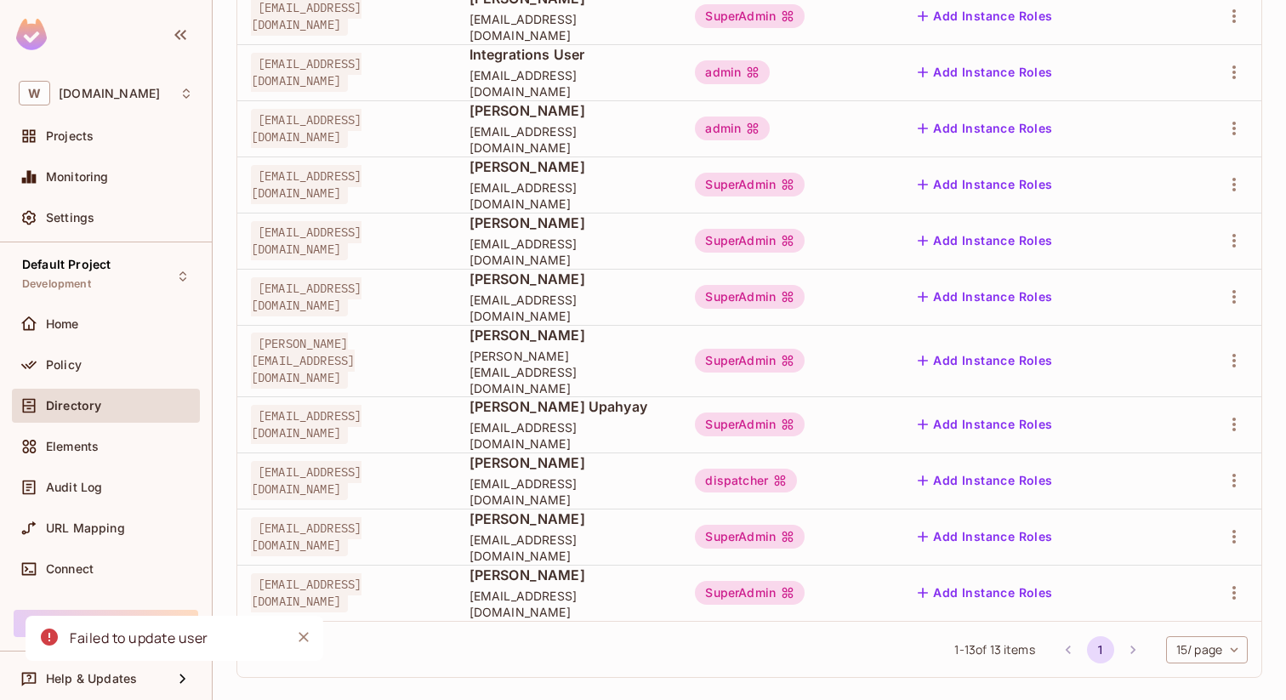
click at [204, 631] on div "Failed to update user" at bounding box center [139, 638] width 139 height 21
click at [111, 318] on div "Home" at bounding box center [119, 324] width 147 height 14
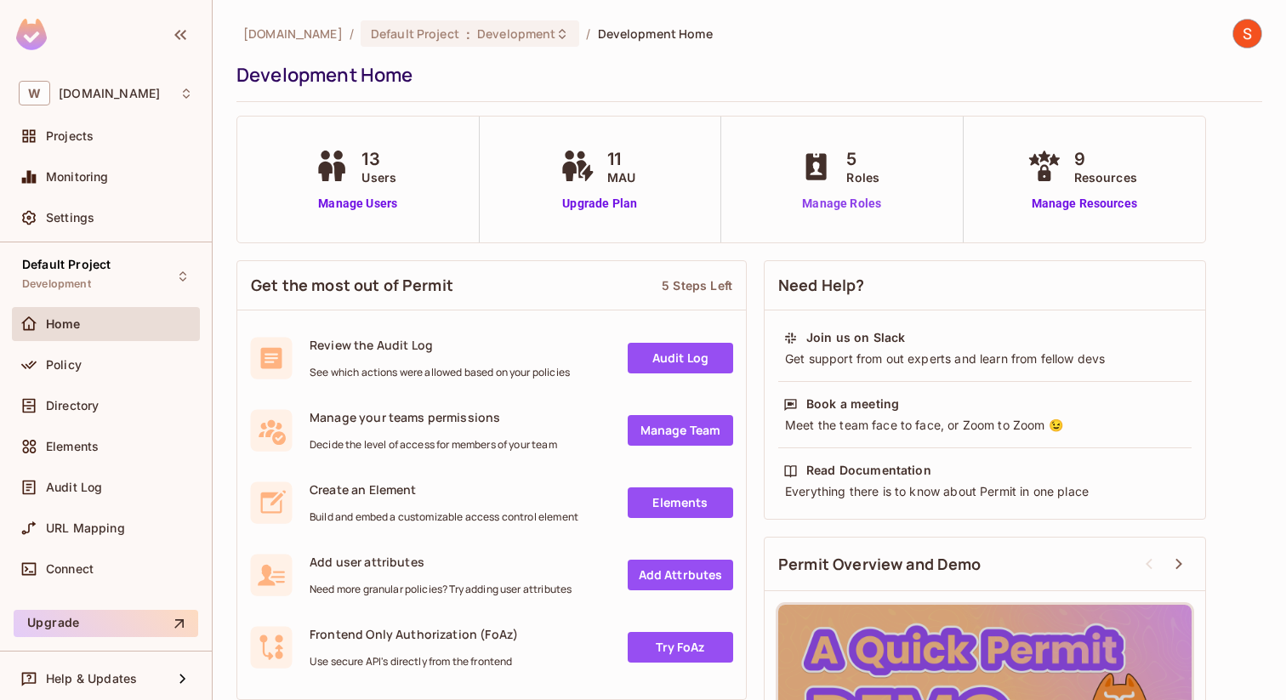
click at [857, 209] on link "Manage Roles" at bounding box center [841, 204] width 93 height 18
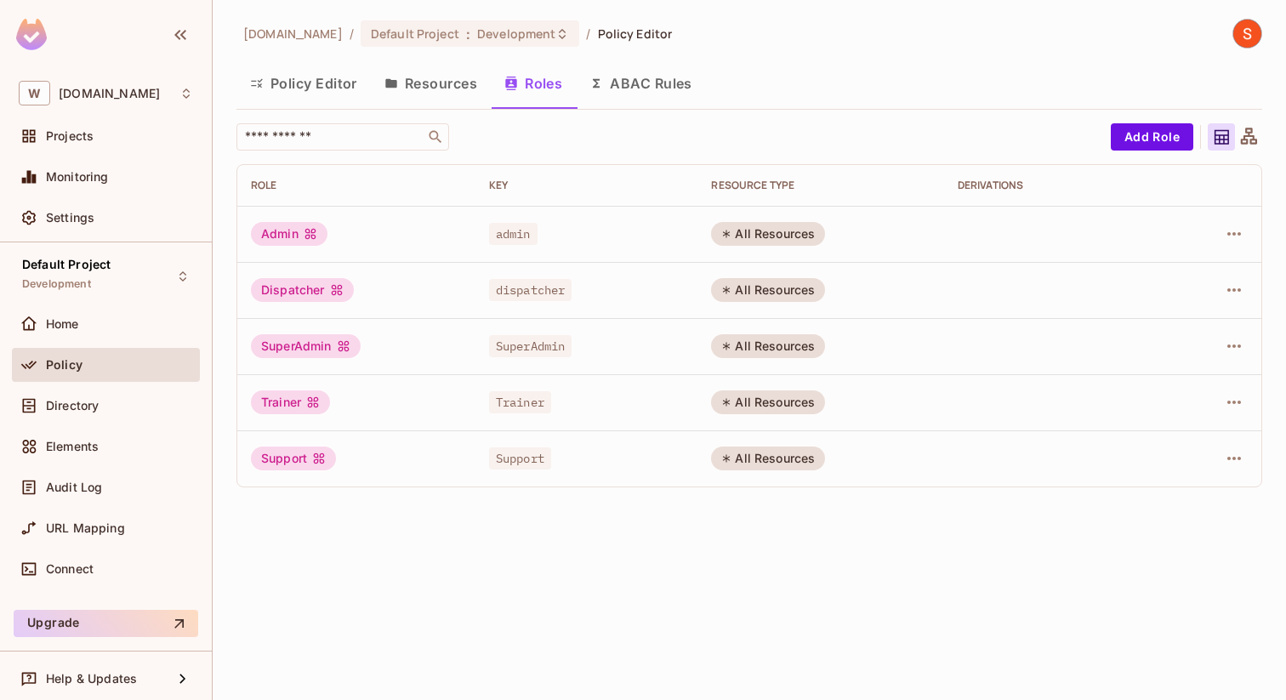
click at [416, 84] on button "Resources" at bounding box center [431, 83] width 120 height 43
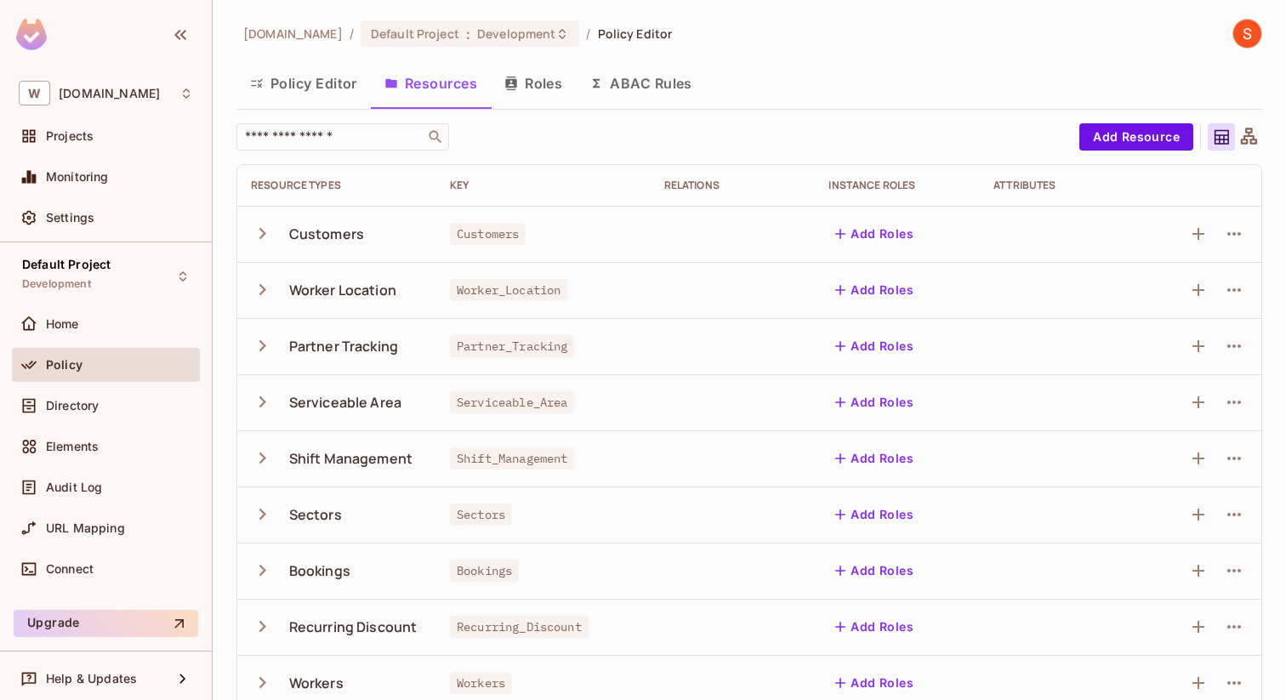
click at [287, 88] on button "Policy Editor" at bounding box center [304, 83] width 134 height 43
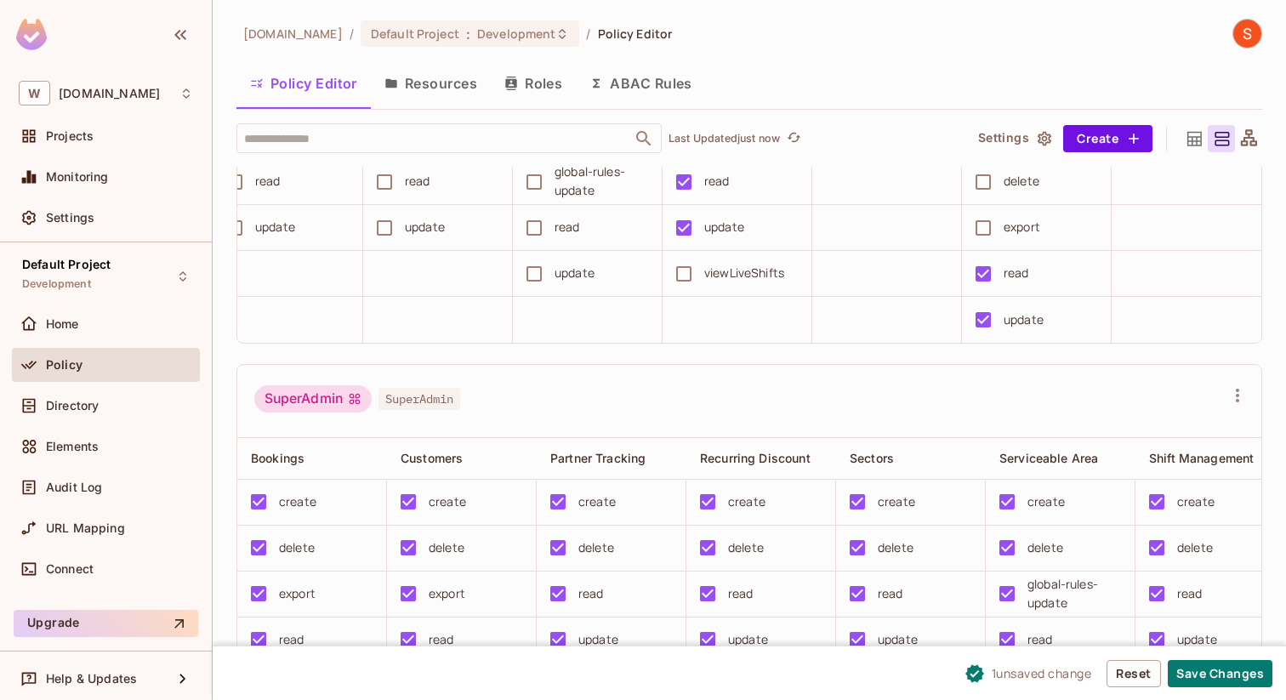
scroll to position [669, 0]
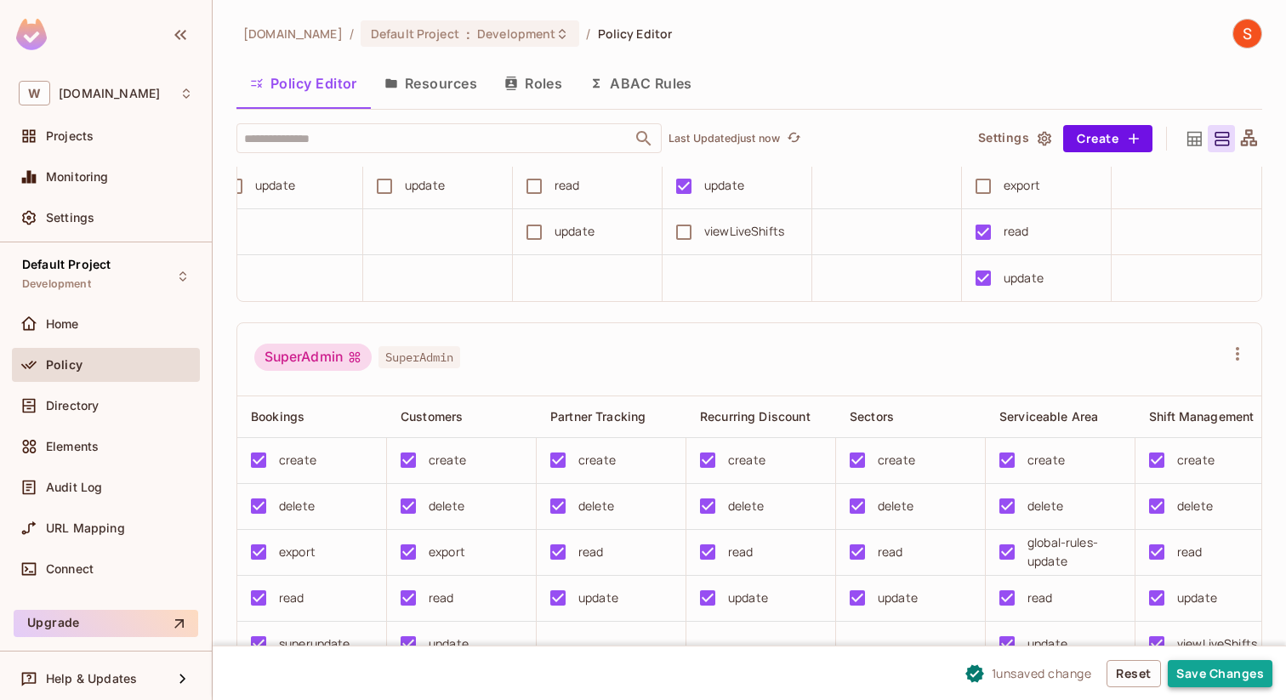
click at [1220, 664] on button "Save Changes" at bounding box center [1220, 673] width 105 height 27
